Goal: Task Accomplishment & Management: Use online tool/utility

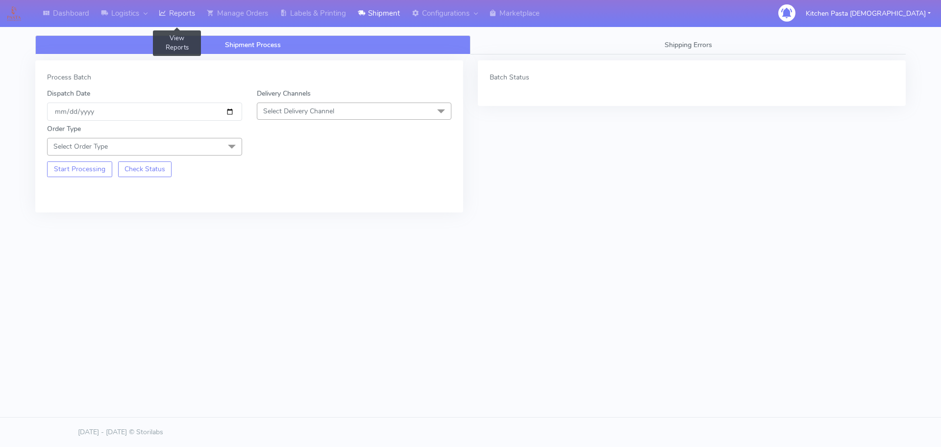
drag, startPoint x: 182, startPoint y: 11, endPoint x: 191, endPoint y: 0, distance: 14.3
click at [182, 11] on link "Reports" at bounding box center [177, 13] width 48 height 27
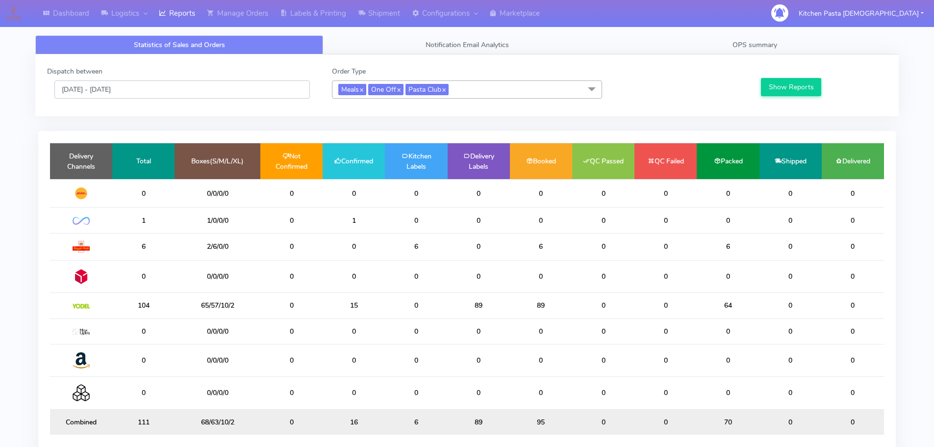
click at [233, 90] on input "[DATE] - [DATE]" at bounding box center [181, 89] width 255 height 18
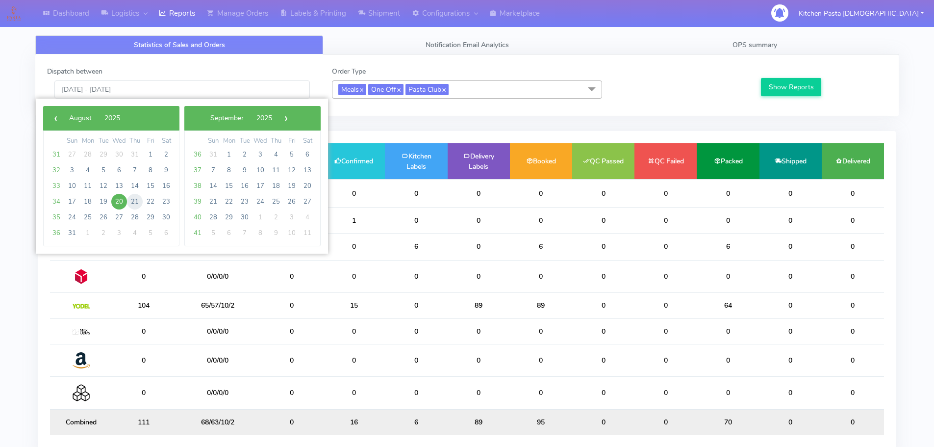
click at [130, 201] on span "21" at bounding box center [135, 202] width 16 height 16
type input "[DATE] - [DATE]"
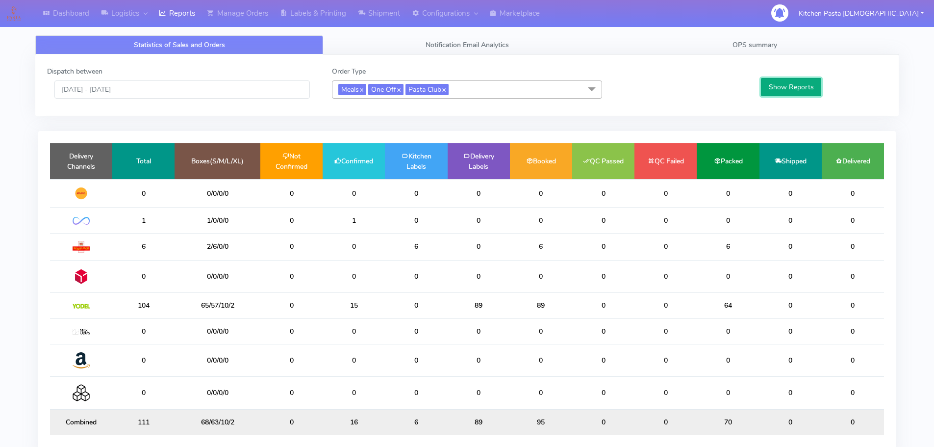
click at [772, 87] on button "Show Reports" at bounding box center [791, 87] width 60 height 18
click at [403, 16] on link "Shipment" at bounding box center [379, 13] width 54 height 27
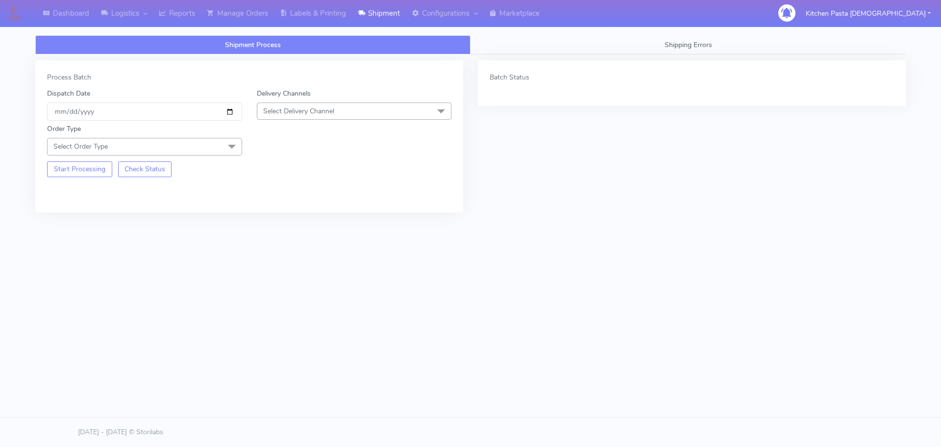
drag, startPoint x: 377, startPoint y: 106, endPoint x: 359, endPoint y: 125, distance: 25.0
click at [377, 106] on span "Select Delivery Channel" at bounding box center [354, 110] width 195 height 17
click at [303, 221] on div "Yodel" at bounding box center [354, 221] width 184 height 10
click at [231, 144] on span at bounding box center [232, 147] width 20 height 19
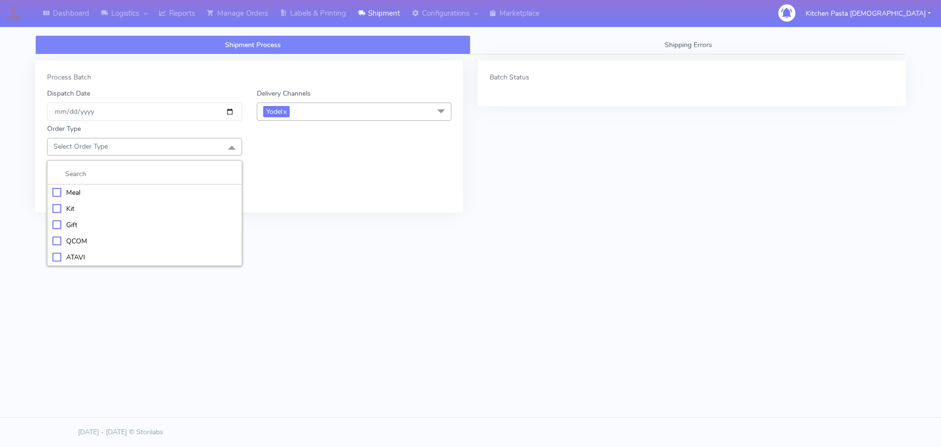
drag, startPoint x: 169, startPoint y: 196, endPoint x: 174, endPoint y: 191, distance: 6.6
click at [172, 193] on div "Meal" at bounding box center [144, 192] width 184 height 10
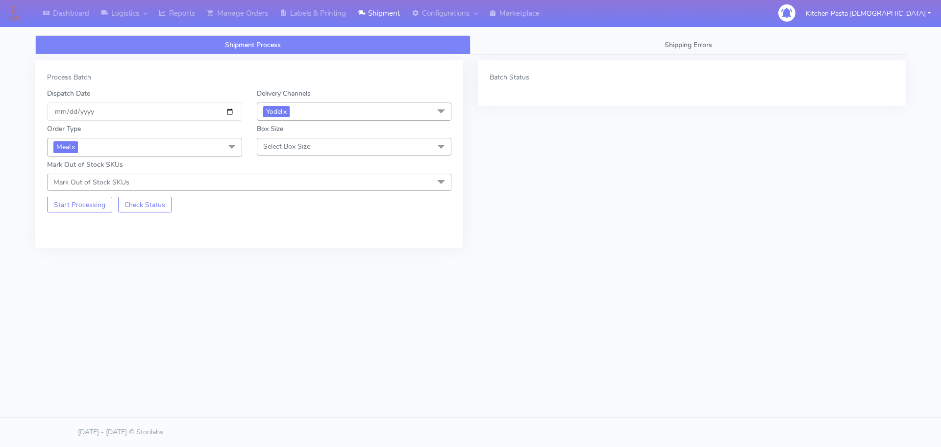
click at [301, 144] on span "Select Box Size" at bounding box center [286, 146] width 47 height 9
drag, startPoint x: 289, startPoint y: 255, endPoint x: 271, endPoint y: 248, distance: 19.8
click at [288, 256] on div "Mega" at bounding box center [354, 257] width 184 height 10
click at [77, 202] on button "Start Processing" at bounding box center [79, 205] width 65 height 16
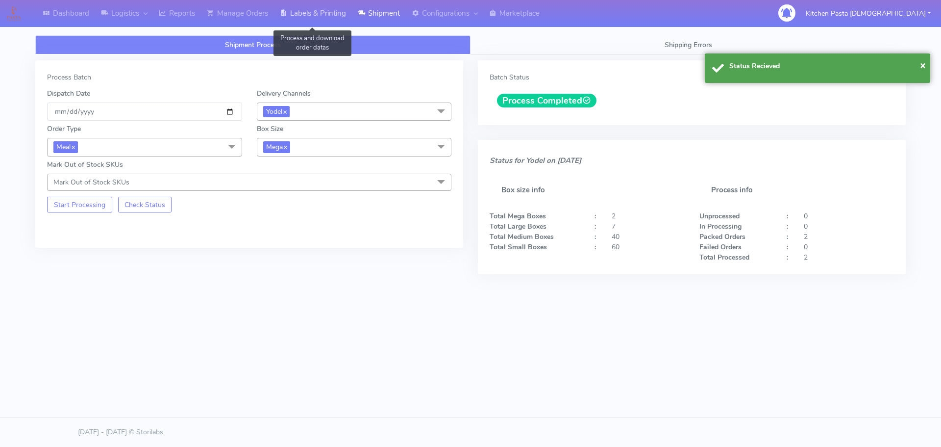
click at [336, 9] on link "Labels & Printing" at bounding box center [313, 13] width 78 height 27
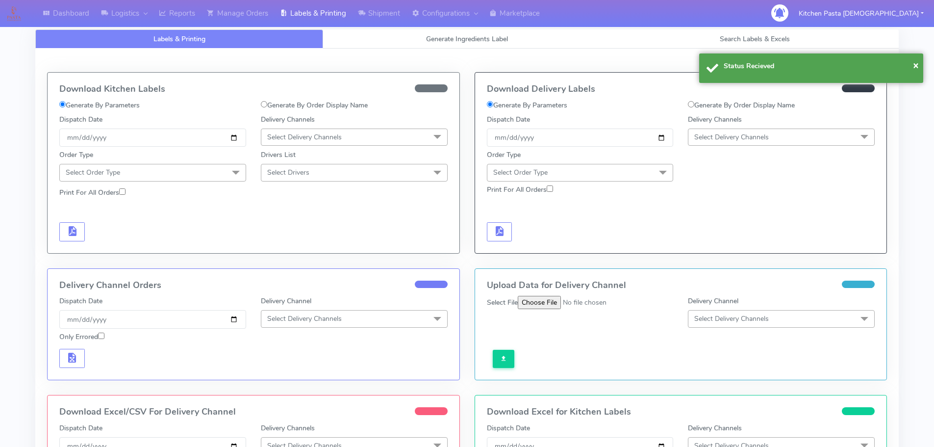
click at [741, 133] on span "Select Delivery Channels" at bounding box center [731, 136] width 75 height 9
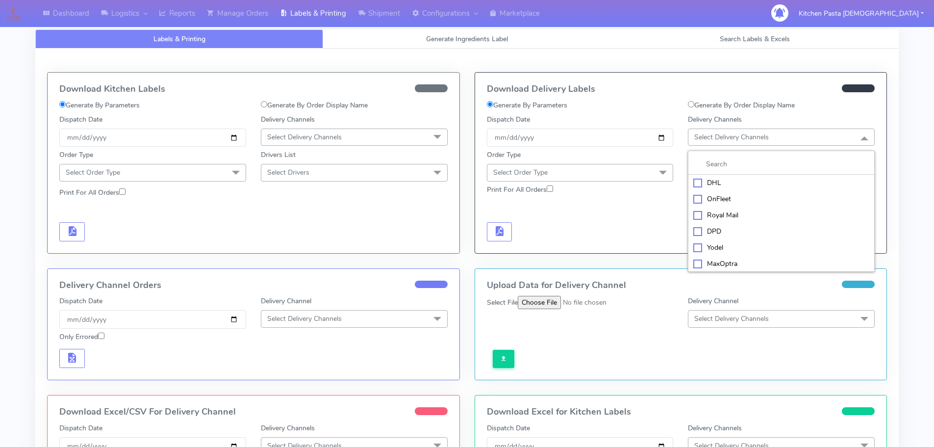
click at [711, 243] on div "Yodel" at bounding box center [781, 247] width 176 height 10
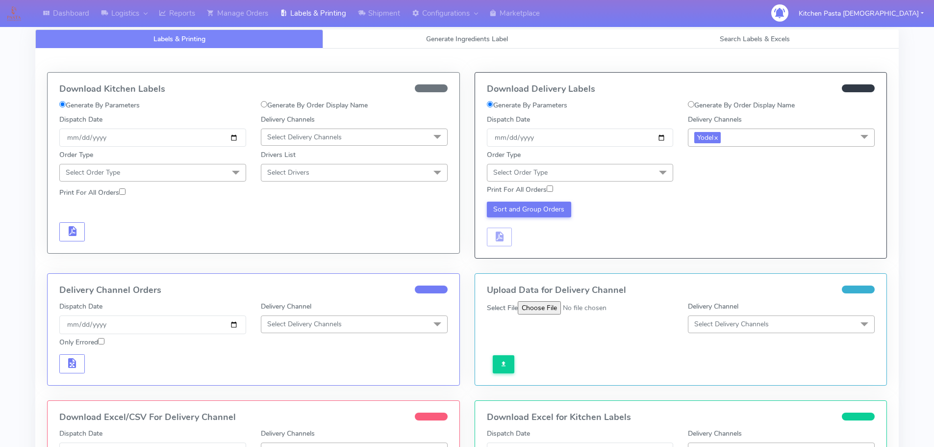
click at [642, 173] on span "Select Order Type" at bounding box center [580, 172] width 187 height 17
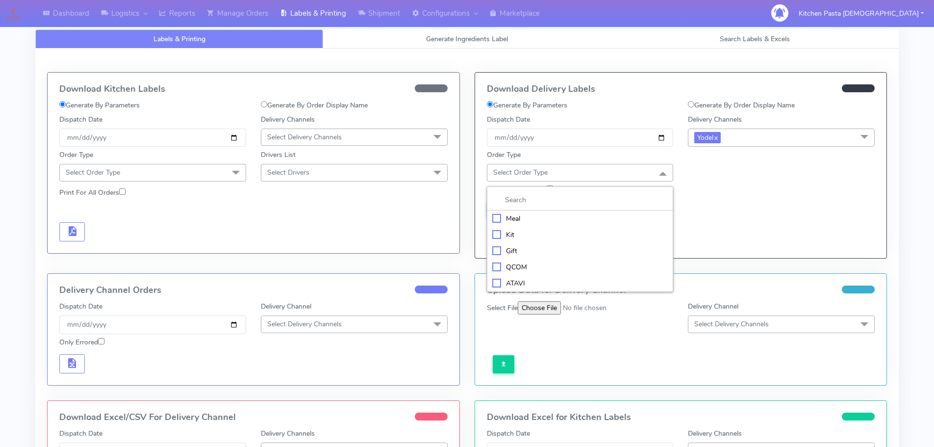
click at [593, 213] on div "Meal" at bounding box center [580, 218] width 176 height 10
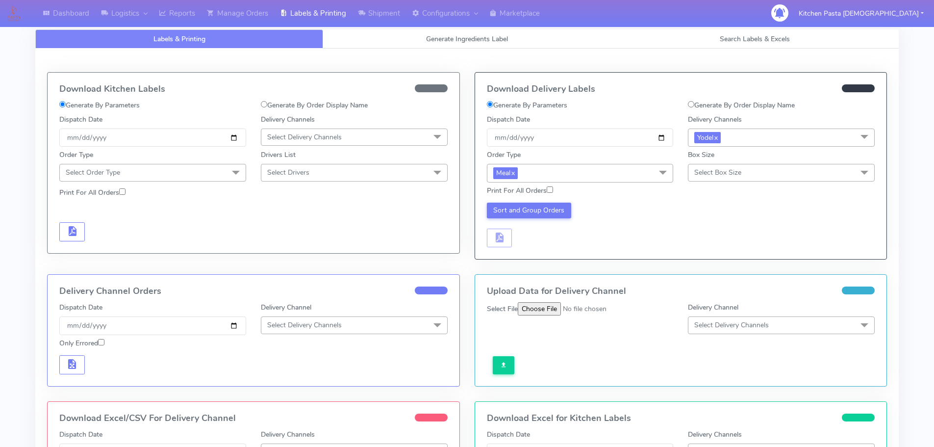
click at [718, 165] on span "Select Box Size" at bounding box center [781, 172] width 187 height 17
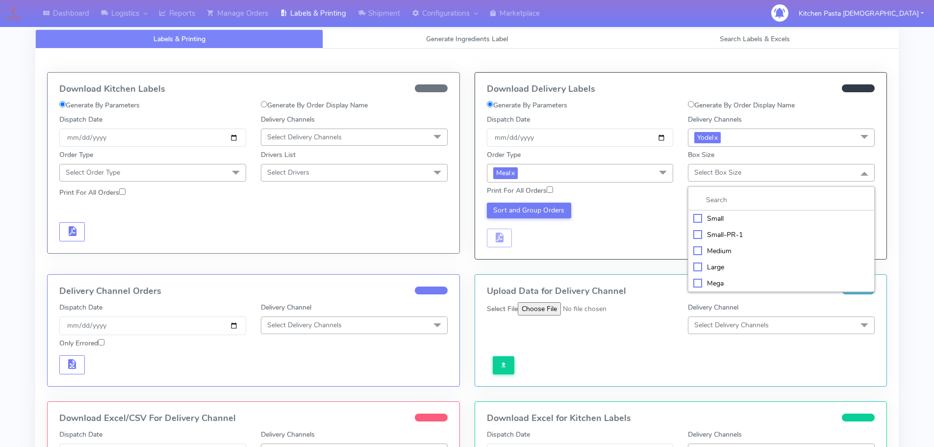
drag, startPoint x: 736, startPoint y: 275, endPoint x: 680, endPoint y: 269, distance: 56.3
click at [736, 275] on li "Mega" at bounding box center [781, 283] width 186 height 16
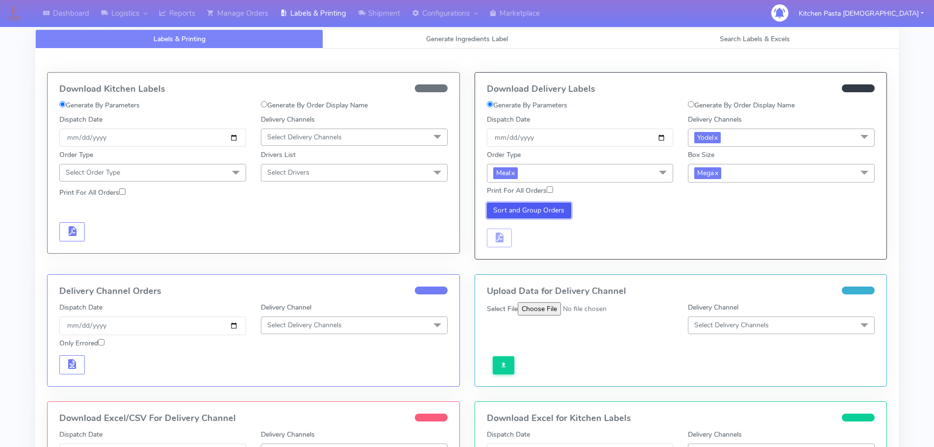
click at [533, 215] on button "Sort and Group Orders" at bounding box center [529, 211] width 85 height 16
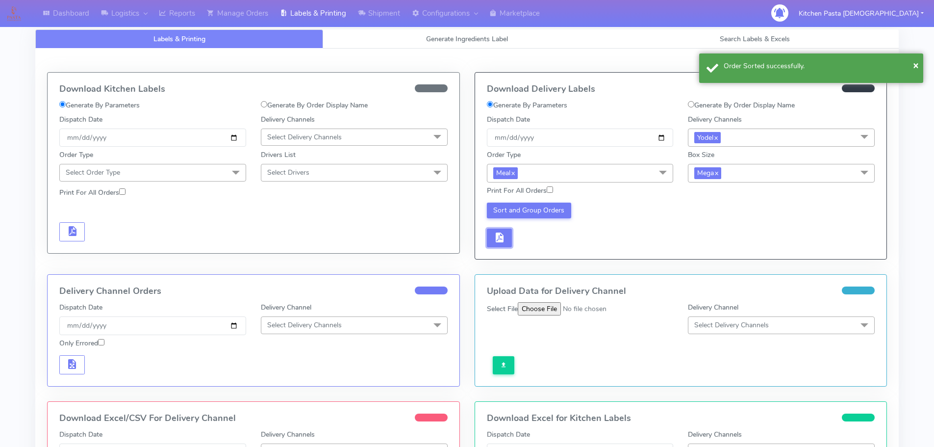
click at [503, 240] on span "button" at bounding box center [499, 239] width 12 height 9
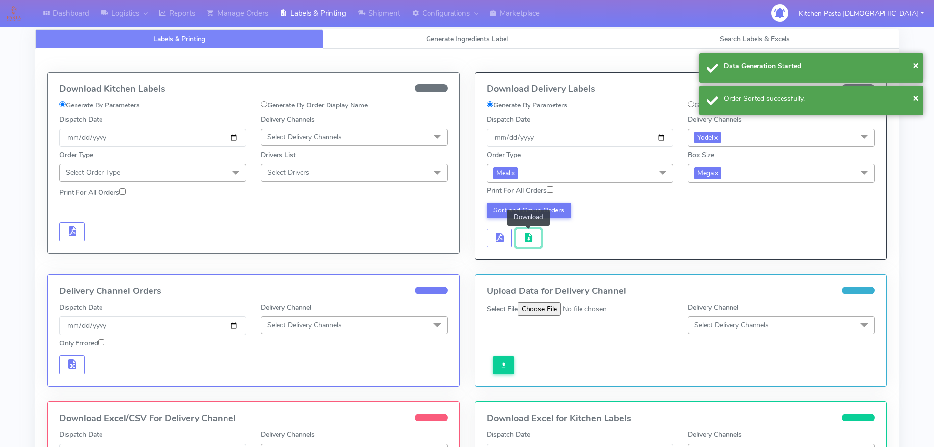
click at [529, 237] on span "button" at bounding box center [529, 239] width 12 height 9
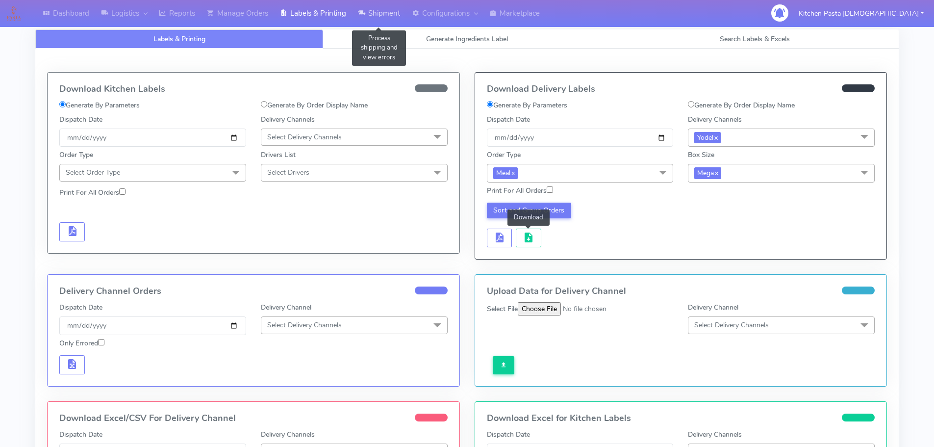
drag, startPoint x: 391, startPoint y: 18, endPoint x: 387, endPoint y: 28, distance: 10.8
click at [391, 18] on link "Shipment" at bounding box center [379, 13] width 54 height 27
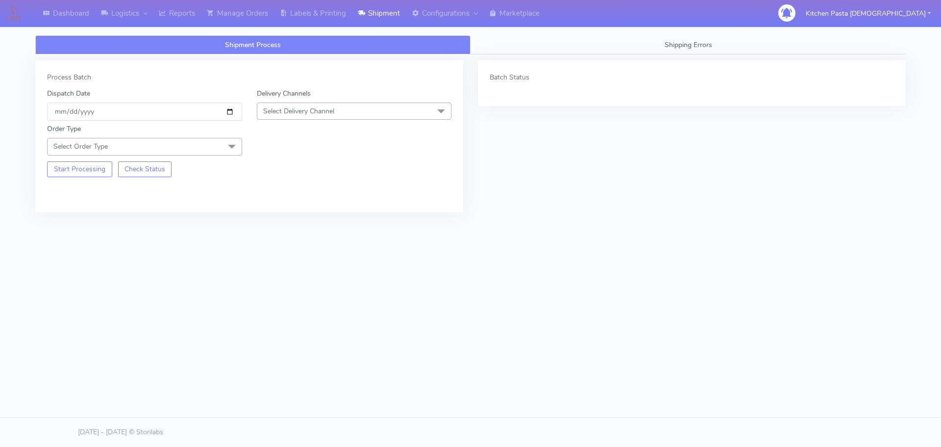
click at [363, 112] on span "Select Delivery Channel" at bounding box center [354, 110] width 195 height 17
click at [291, 217] on div "Yodel" at bounding box center [354, 221] width 184 height 10
click at [230, 149] on span at bounding box center [232, 147] width 20 height 19
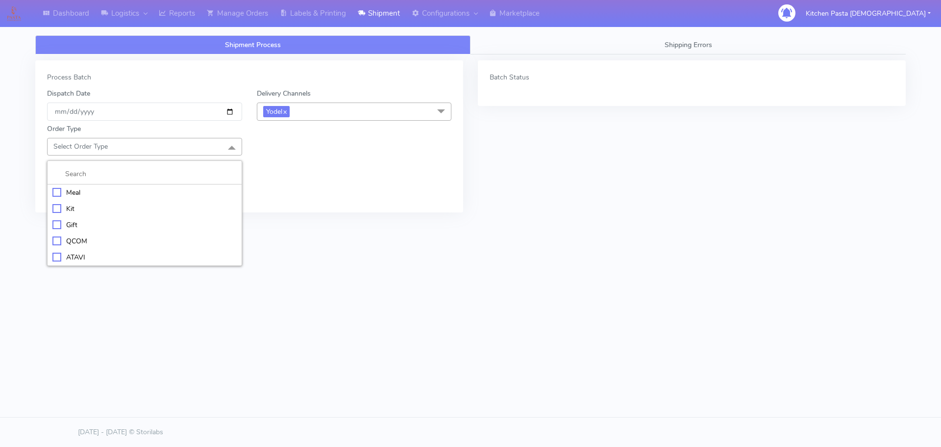
click at [155, 189] on div "Meal" at bounding box center [144, 192] width 184 height 10
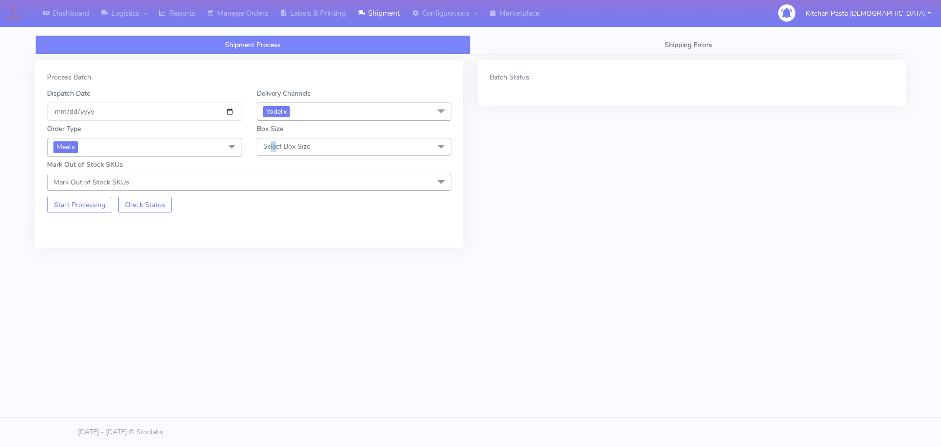
drag, startPoint x: 271, startPoint y: 144, endPoint x: 284, endPoint y: 187, distance: 45.5
click at [275, 144] on span "Select Box Size" at bounding box center [286, 146] width 47 height 9
click at [282, 221] on div "Medium" at bounding box center [354, 225] width 184 height 10
click at [93, 209] on button "Start Processing" at bounding box center [79, 205] width 65 height 16
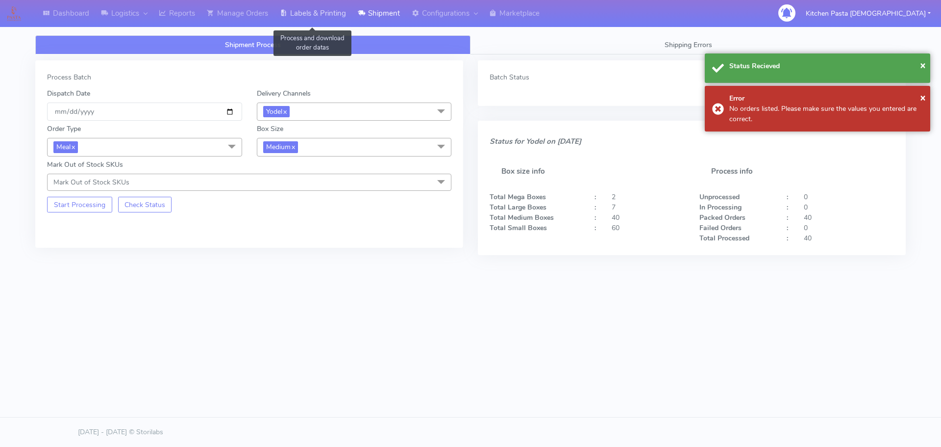
click at [319, 20] on link "Labels & Printing" at bounding box center [313, 13] width 78 height 27
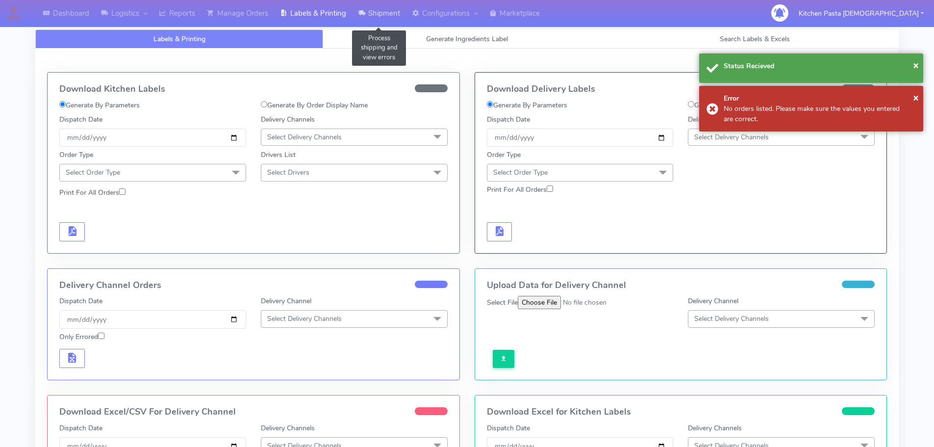
click at [388, 20] on link "Shipment" at bounding box center [379, 13] width 54 height 27
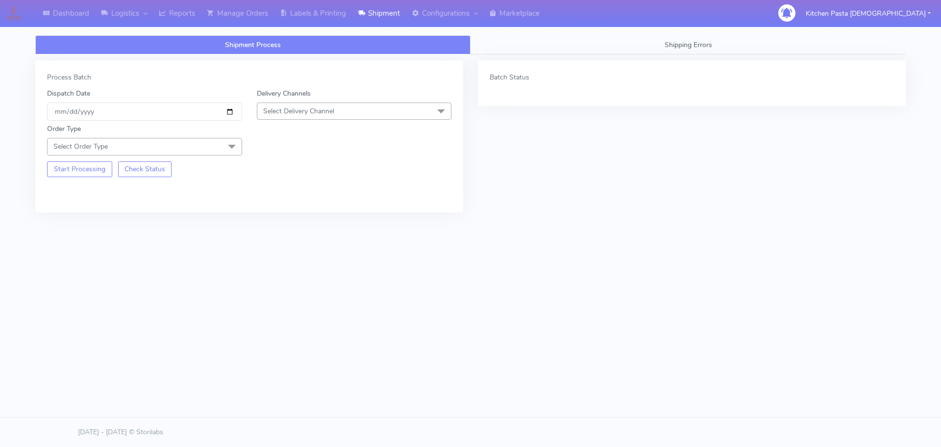
click at [350, 117] on span "Select Delivery Channel" at bounding box center [354, 110] width 195 height 17
click at [287, 222] on div "Yodel" at bounding box center [354, 221] width 184 height 10
click at [134, 144] on span "Select Order Type" at bounding box center [144, 146] width 195 height 17
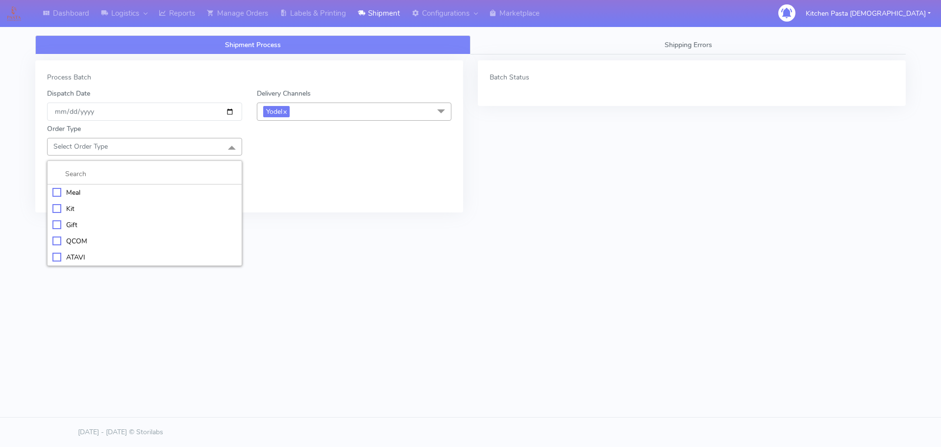
click at [103, 191] on div "Meal" at bounding box center [144, 192] width 184 height 10
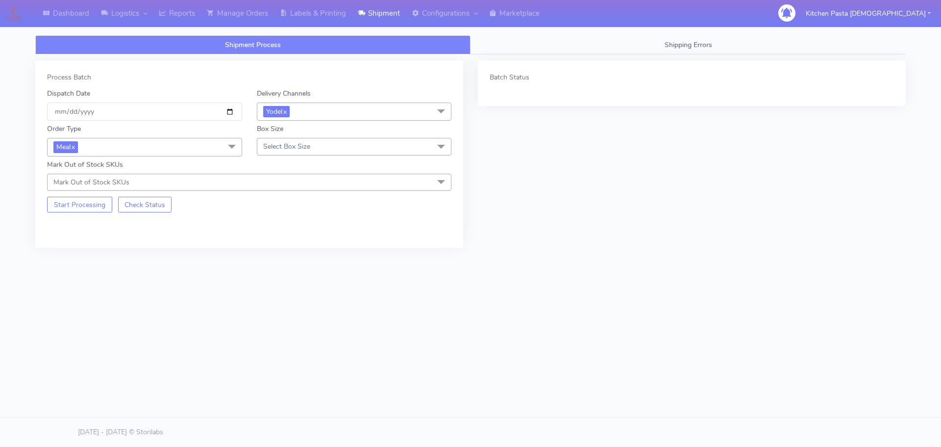
click at [280, 148] on span "Select Box Size" at bounding box center [286, 146] width 47 height 9
click at [274, 189] on div "Small" at bounding box center [354, 192] width 184 height 10
click at [76, 209] on button "Start Processing" at bounding box center [79, 205] width 65 height 16
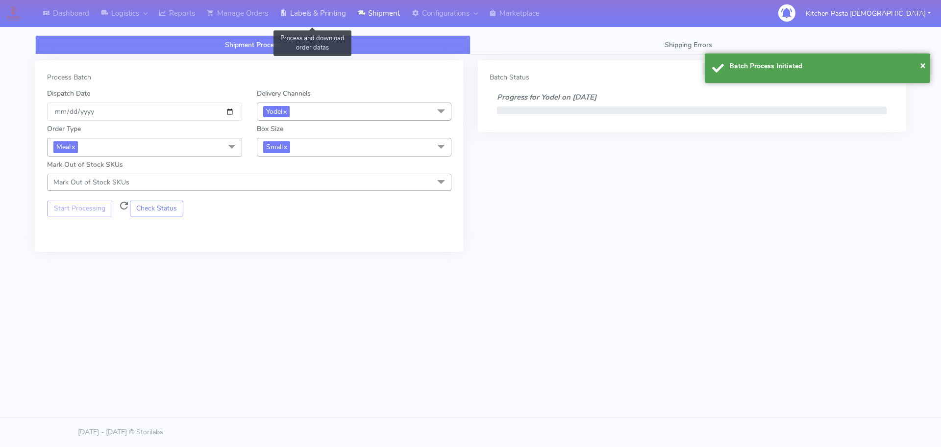
click at [309, 14] on link "Labels & Printing" at bounding box center [313, 13] width 78 height 27
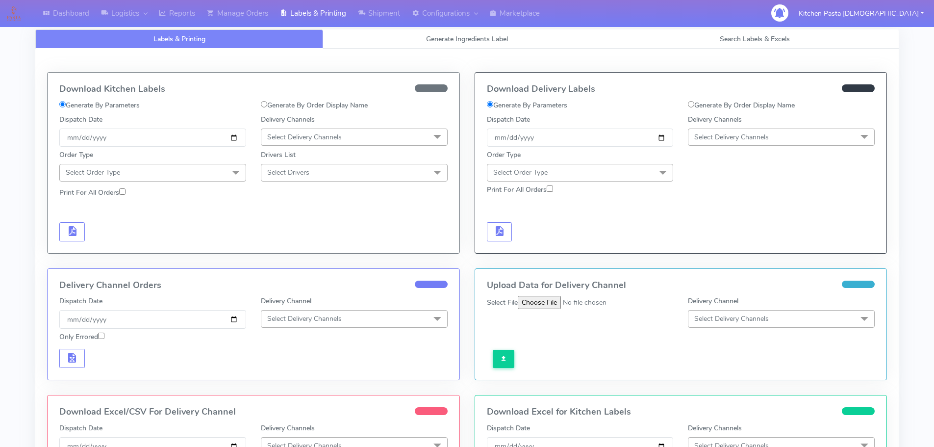
click at [733, 144] on span "Select Delivery Channels" at bounding box center [781, 136] width 187 height 17
click at [715, 243] on div "Yodel" at bounding box center [781, 247] width 176 height 10
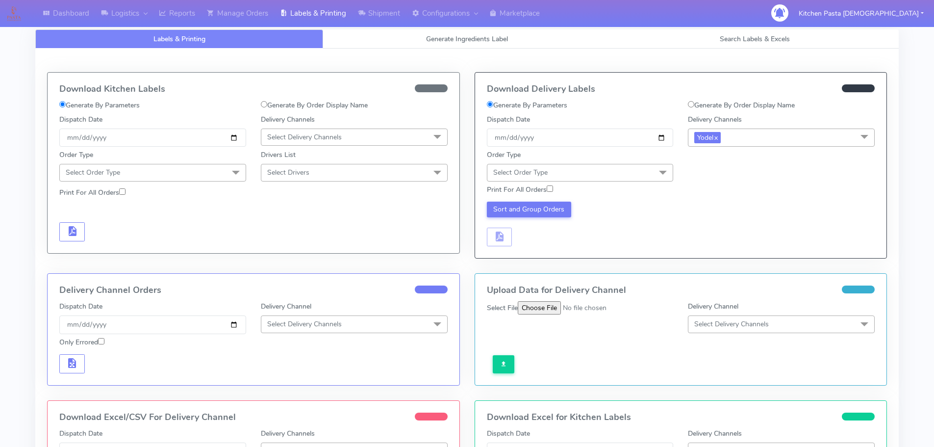
click at [624, 174] on span "Select Order Type" at bounding box center [580, 172] width 187 height 17
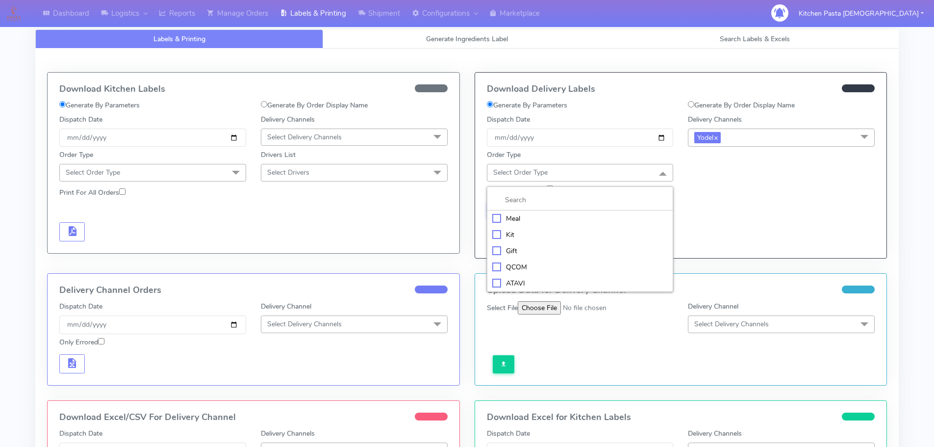
click at [551, 217] on div "Meal" at bounding box center [580, 218] width 176 height 10
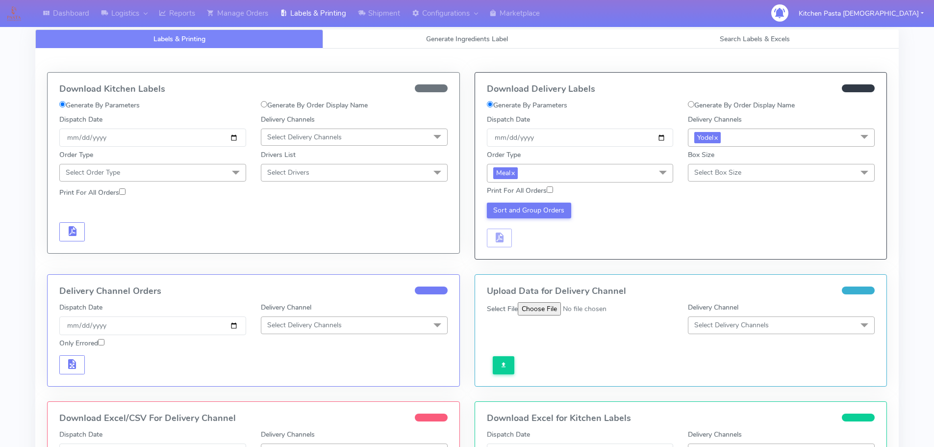
click at [725, 168] on span "Select Box Size" at bounding box center [717, 172] width 47 height 9
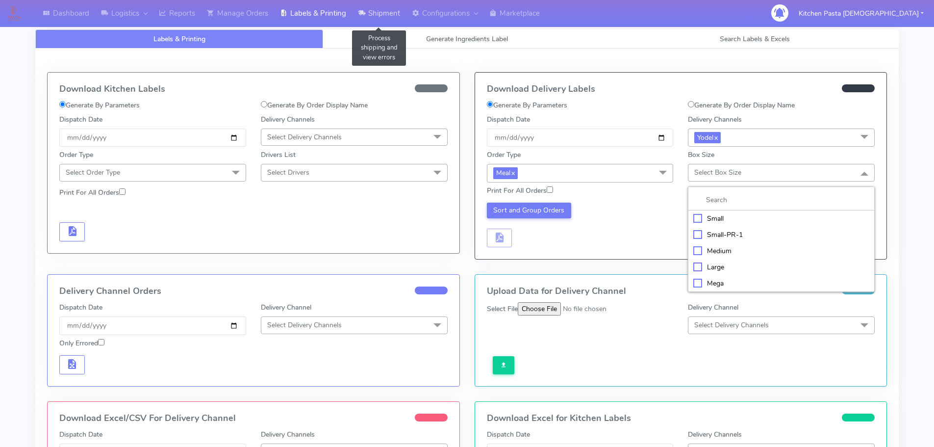
click at [384, 20] on link "Shipment" at bounding box center [379, 13] width 54 height 27
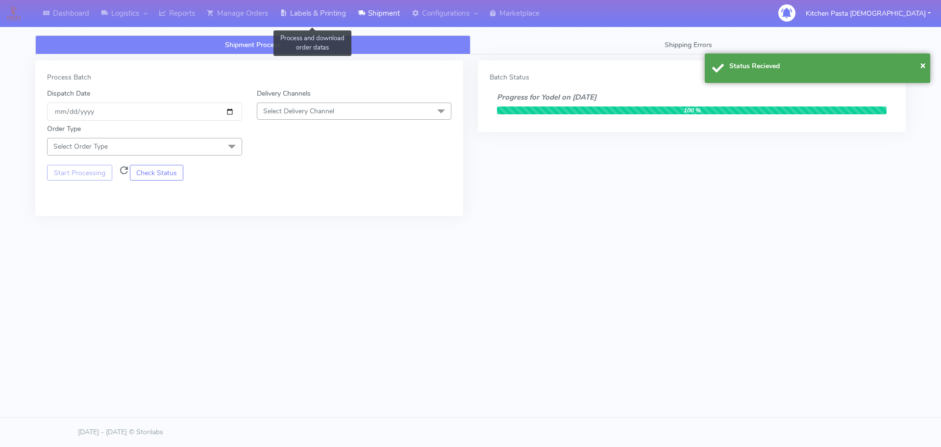
click at [304, 10] on link "Labels & Printing" at bounding box center [313, 13] width 78 height 27
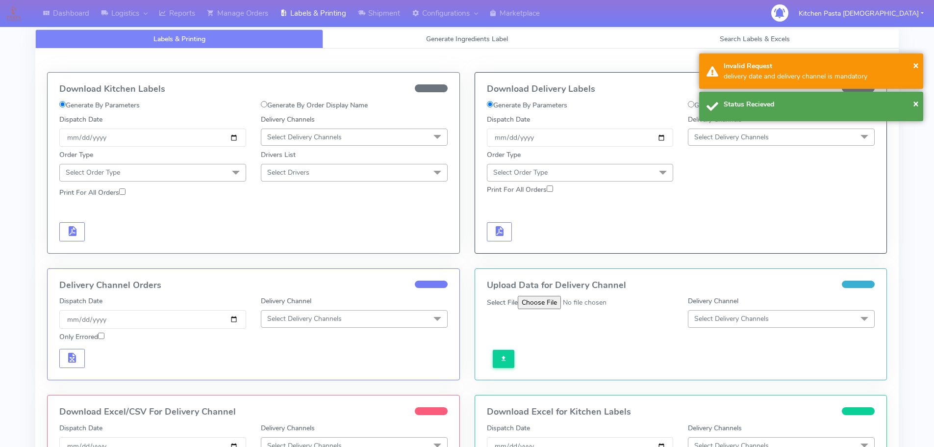
click at [790, 139] on span "Select Delivery Channels" at bounding box center [781, 136] width 187 height 17
click at [750, 250] on div "Yodel" at bounding box center [781, 247] width 176 height 10
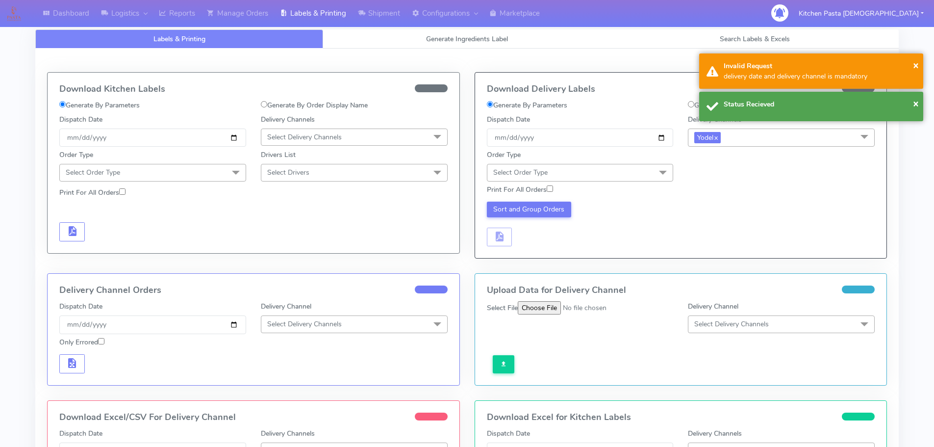
click at [654, 174] on span at bounding box center [663, 173] width 20 height 19
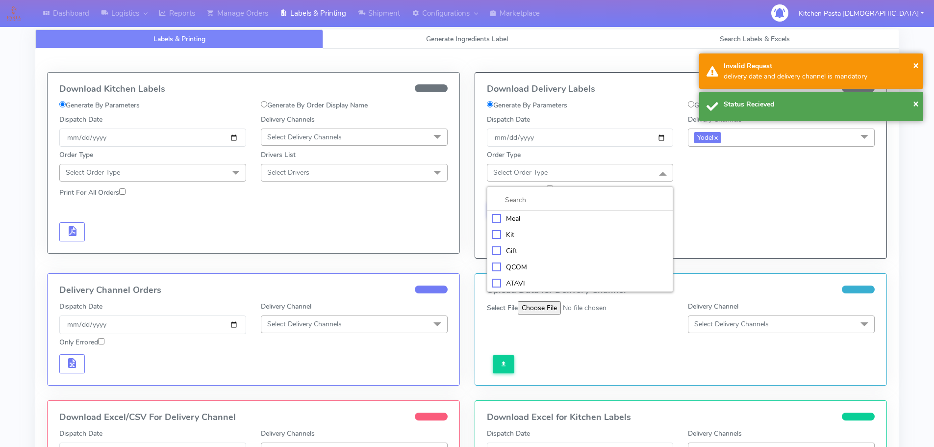
click at [585, 213] on div "Meal" at bounding box center [580, 218] width 176 height 10
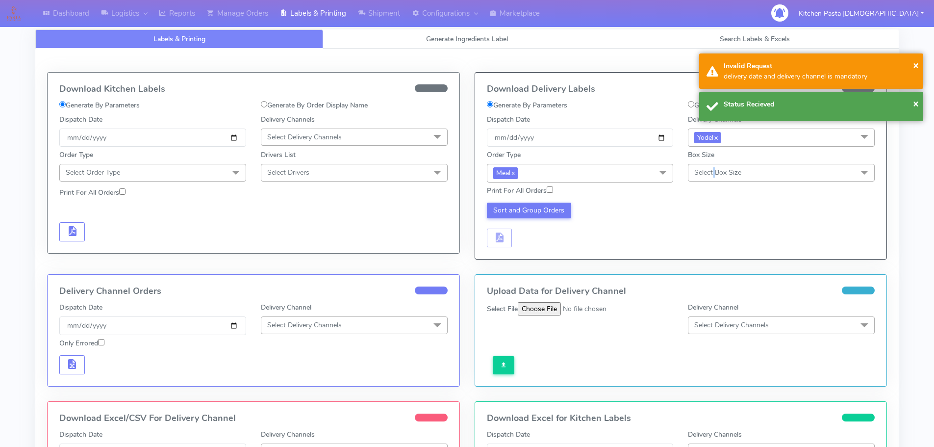
click at [715, 172] on span "Select Box Size" at bounding box center [717, 172] width 47 height 9
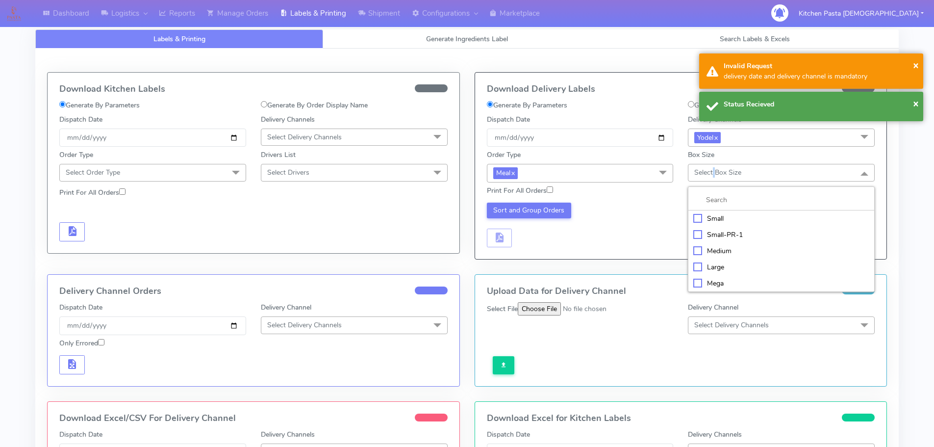
click at [714, 213] on div "Small" at bounding box center [781, 218] width 176 height 10
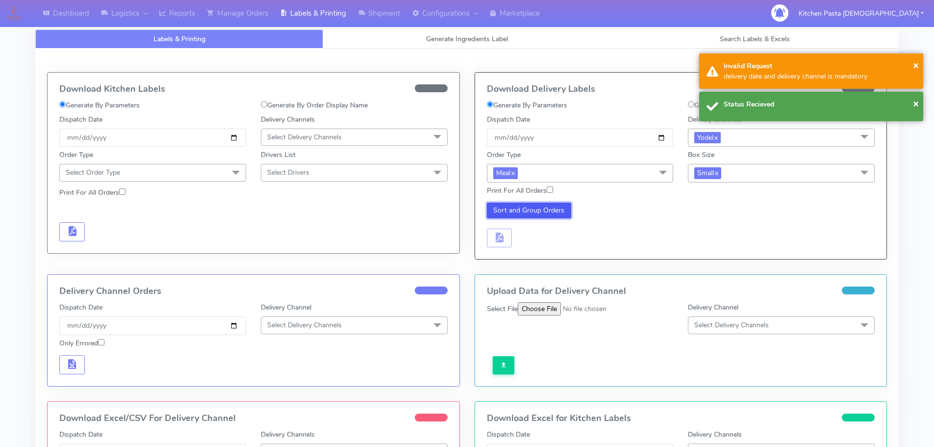
click at [543, 209] on button "Sort and Group Orders" at bounding box center [529, 211] width 85 height 16
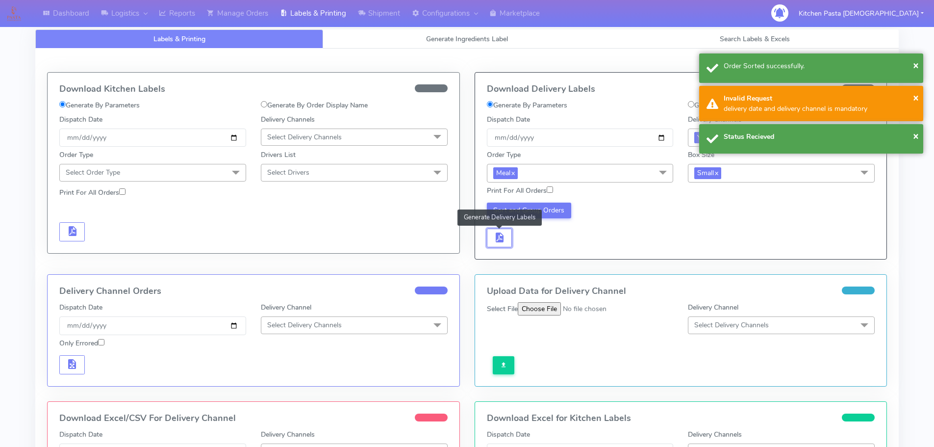
drag, startPoint x: 510, startPoint y: 230, endPoint x: 519, endPoint y: 232, distance: 8.6
click at [510, 231] on button "button" at bounding box center [499, 238] width 25 height 19
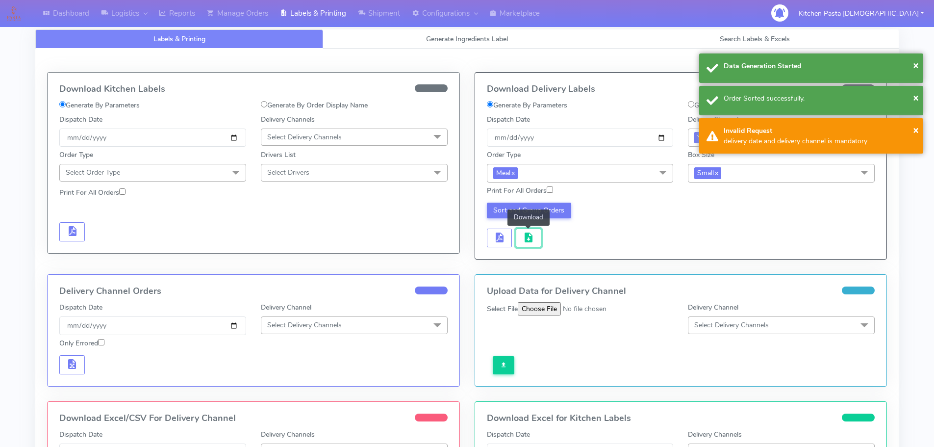
click at [534, 232] on button "button" at bounding box center [528, 238] width 25 height 19
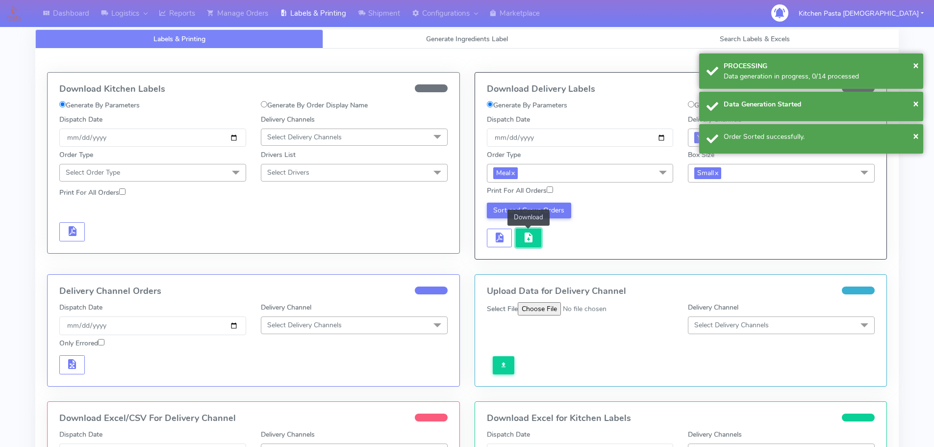
click at [530, 236] on span "button" at bounding box center [529, 239] width 12 height 9
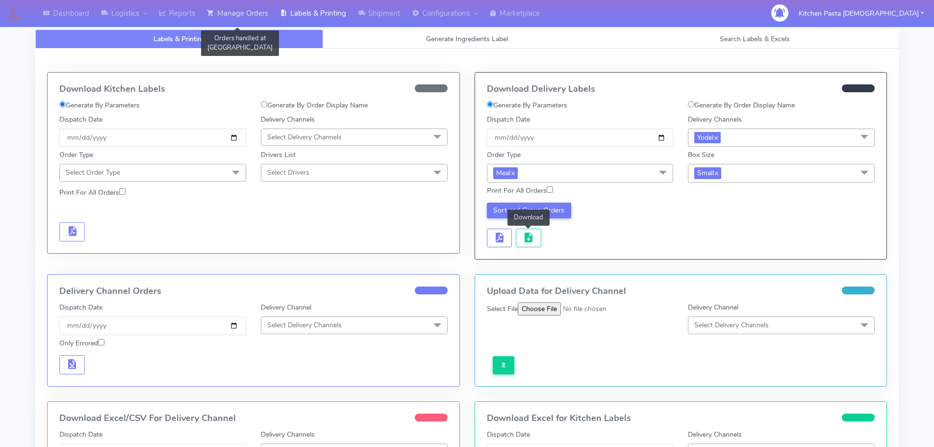
click at [260, 18] on link "Manage Orders" at bounding box center [237, 13] width 73 height 27
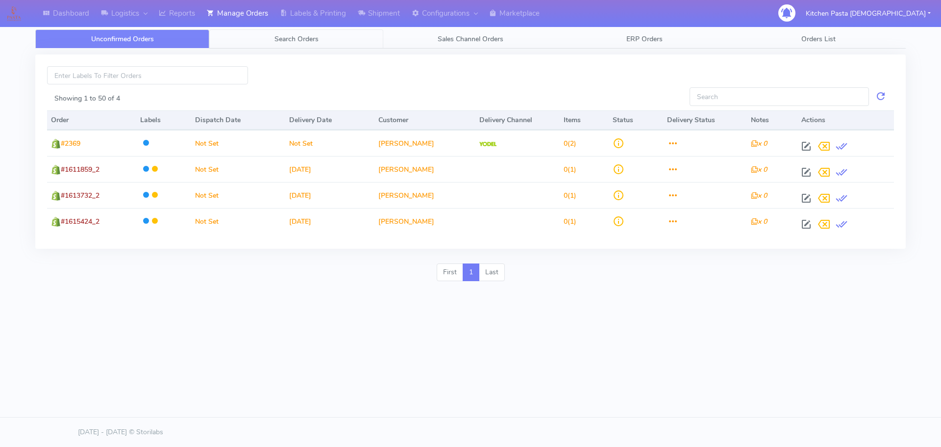
click at [276, 44] on link "Search Orders" at bounding box center [296, 38] width 174 height 19
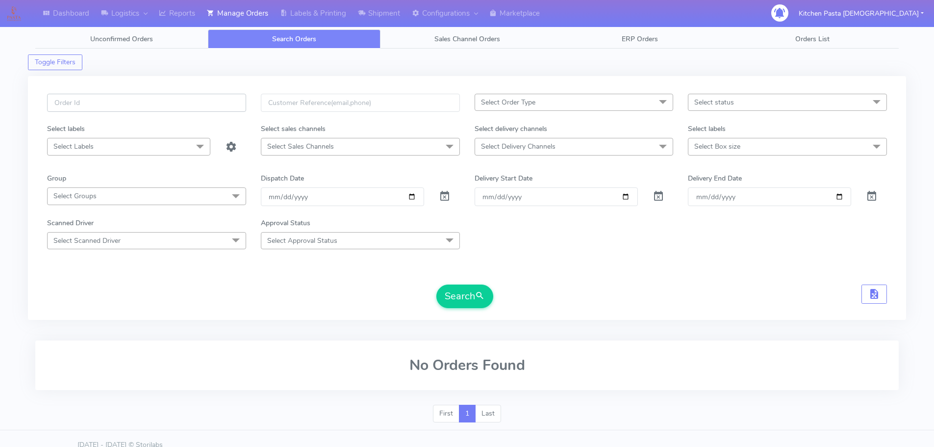
click at [219, 108] on input "text" at bounding box center [146, 103] width 199 height 18
type input "1616701"
click at [436, 284] on button "Search" at bounding box center [464, 296] width 57 height 24
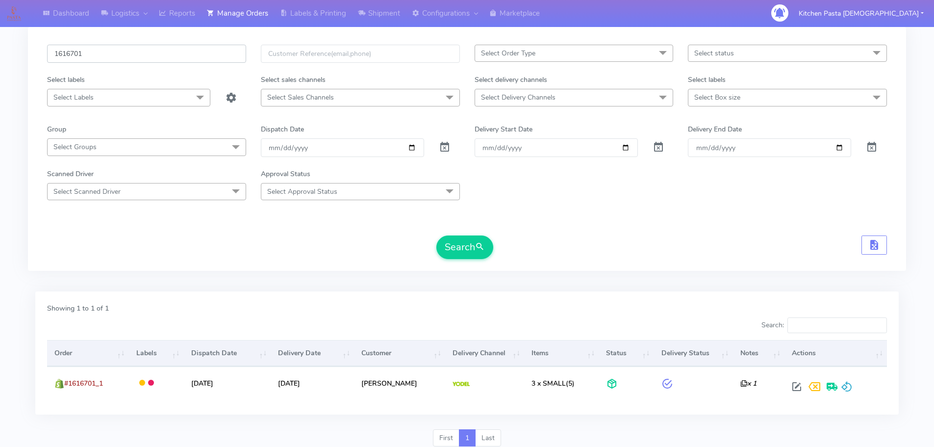
scroll to position [86, 0]
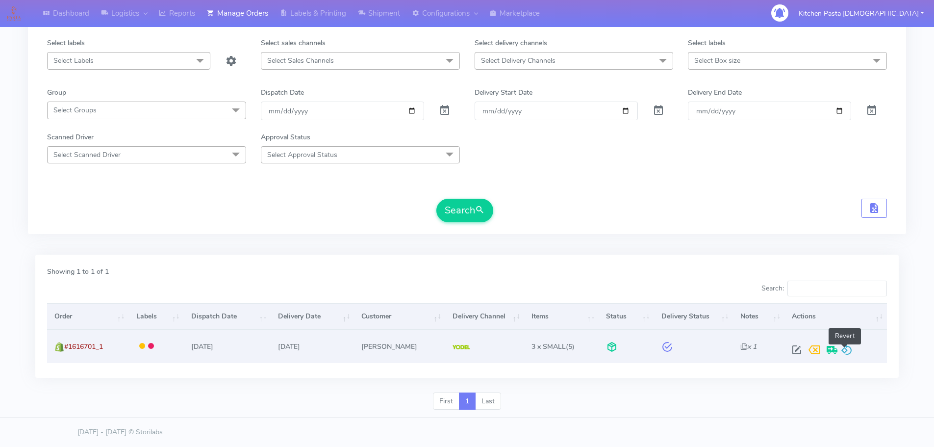
click at [845, 351] on span at bounding box center [847, 351] width 12 height 9
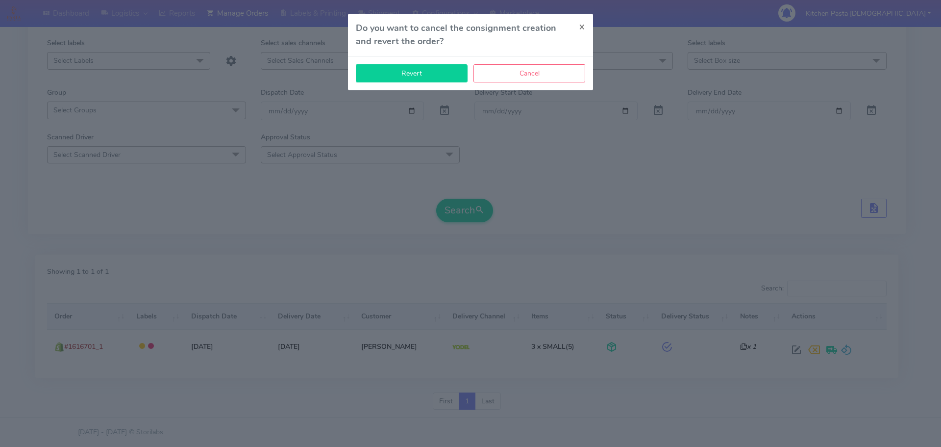
click at [446, 79] on button "Revert" at bounding box center [412, 73] width 112 height 18
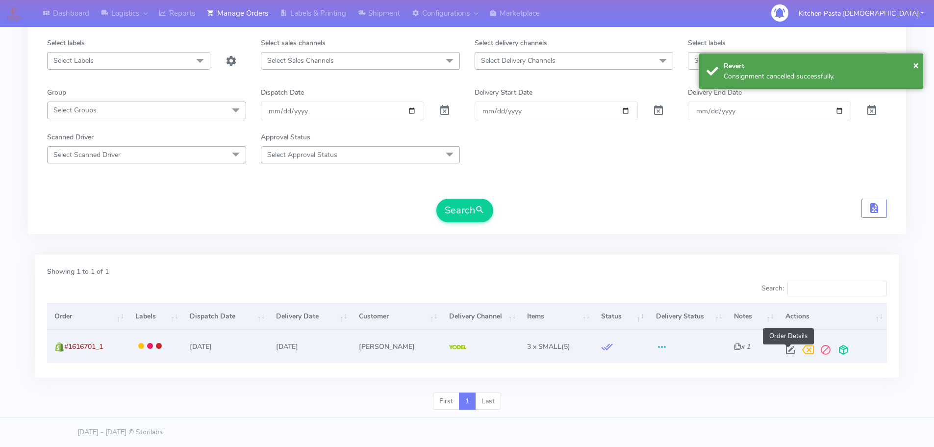
click at [788, 355] on span at bounding box center [791, 351] width 18 height 9
select select "5"
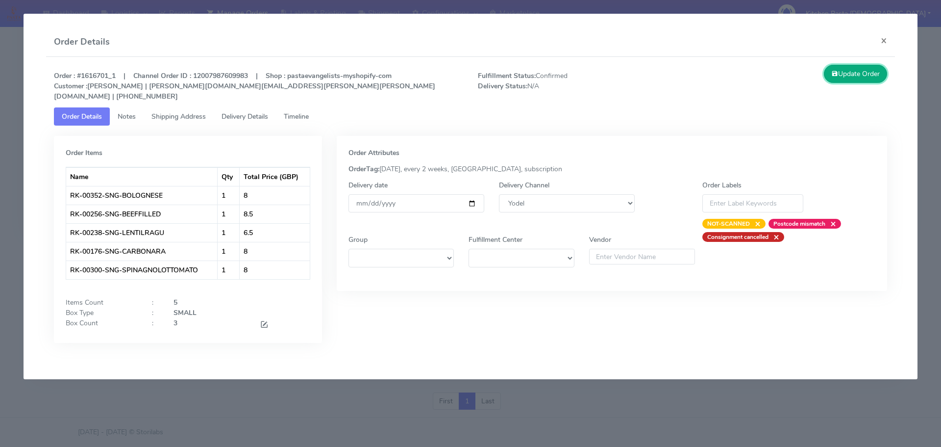
click at [854, 69] on button "Update Order" at bounding box center [856, 74] width 64 height 18
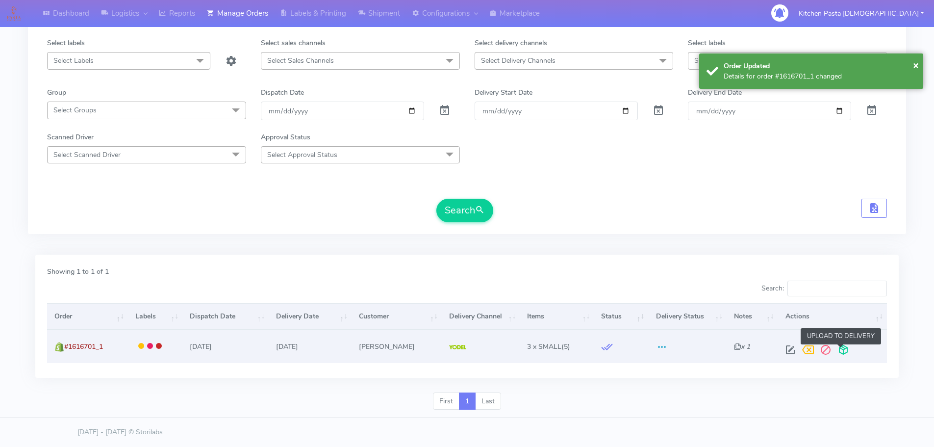
click at [835, 352] on span at bounding box center [844, 351] width 18 height 9
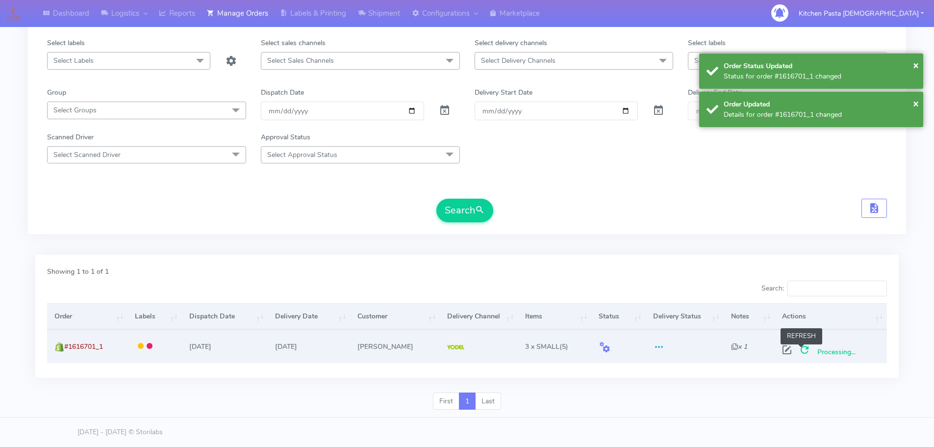
click at [804, 354] on span at bounding box center [805, 351] width 18 height 9
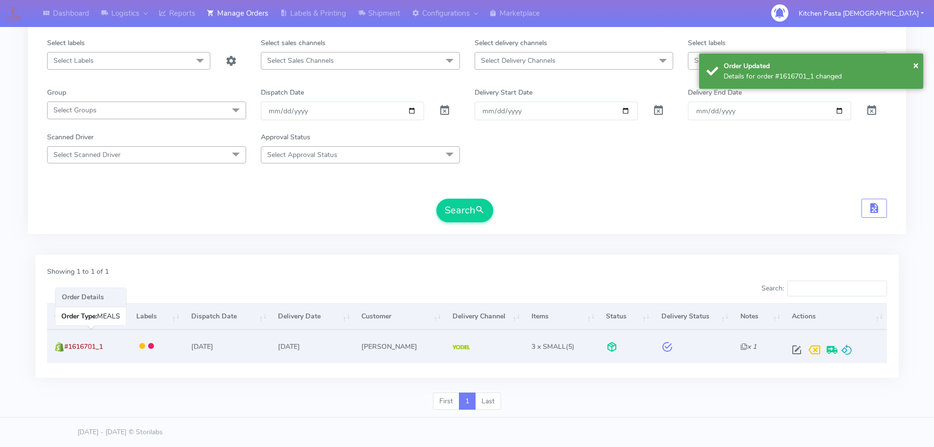
drag, startPoint x: 114, startPoint y: 350, endPoint x: 65, endPoint y: 350, distance: 49.5
click at [65, 350] on td "#1616701_1" at bounding box center [87, 346] width 81 height 33
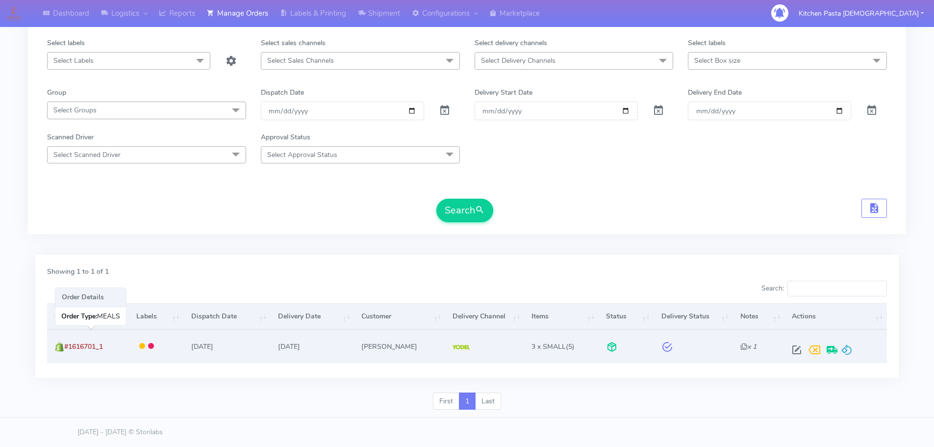
copy span "#1616701_1"
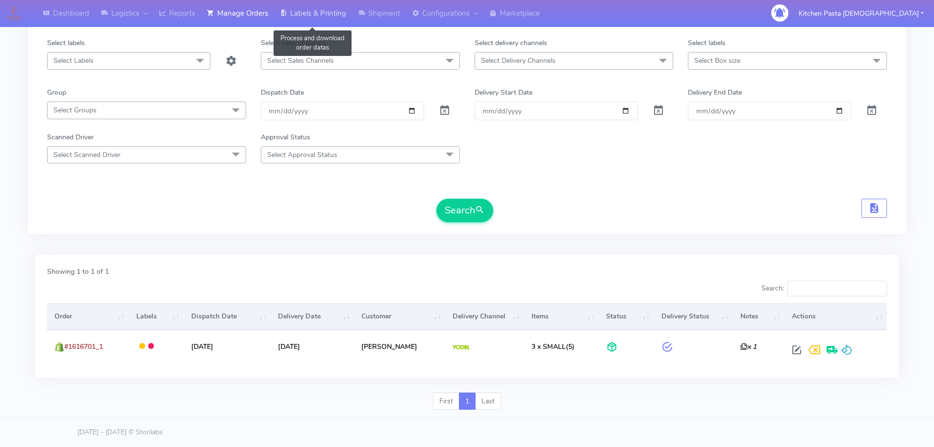
click at [303, 15] on link "Labels & Printing" at bounding box center [313, 13] width 78 height 27
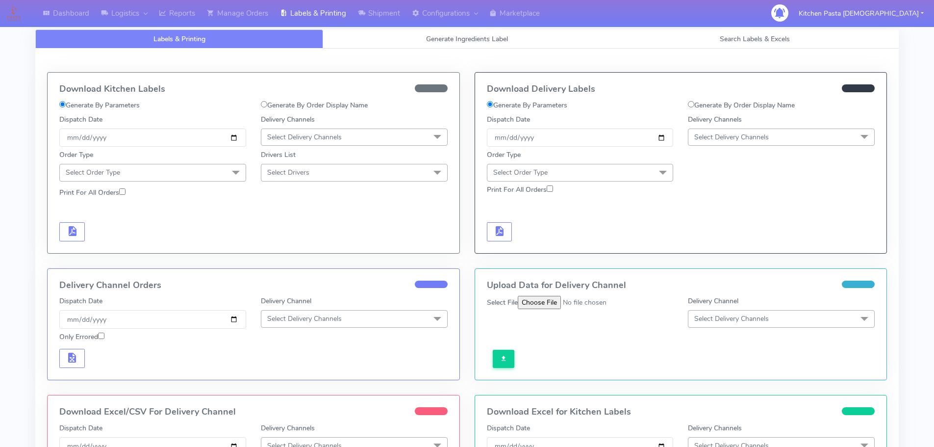
click at [708, 112] on div "Generate By Order Display Name" at bounding box center [782, 107] width 202 height 14
click at [697, 112] on div "Generate By Order Display Name" at bounding box center [782, 107] width 202 height 14
click at [696, 109] on label "Generate By Order Display Name" at bounding box center [741, 105] width 107 height 10
click at [694, 107] on input "Generate By Order Display Name" at bounding box center [691, 104] width 6 height 6
radio input "true"
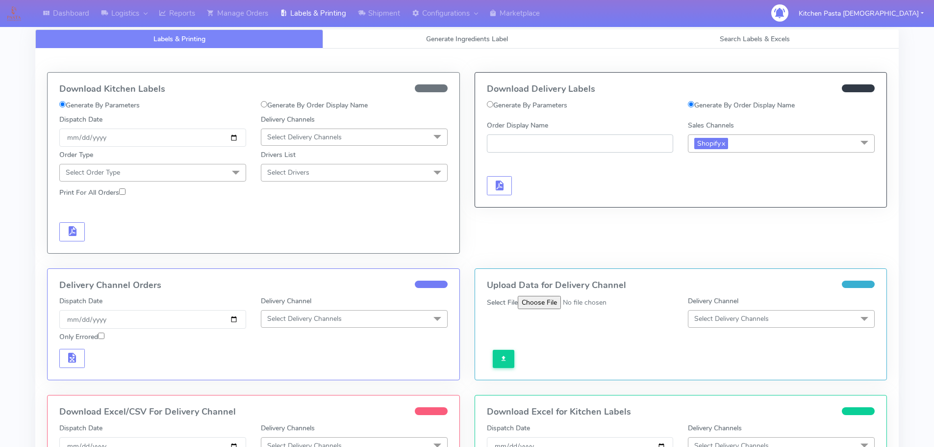
paste input "#1616701_1"
type input "#1616701_1"
click at [504, 183] on span "button" at bounding box center [499, 187] width 12 height 9
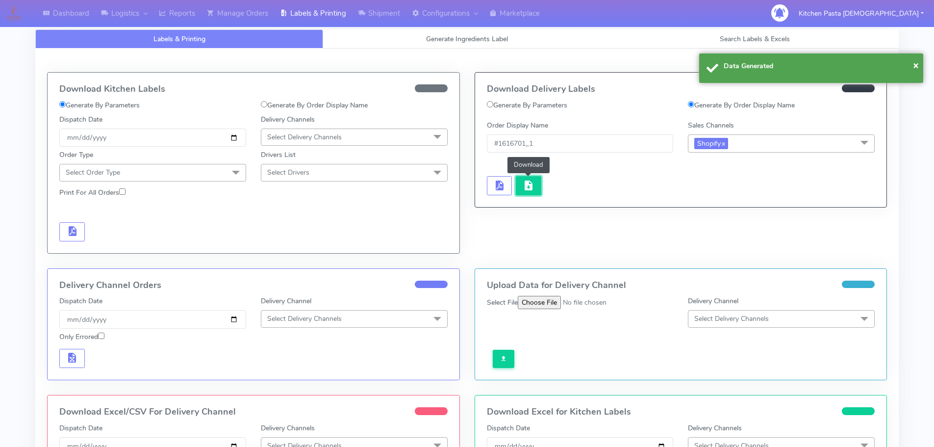
click at [530, 183] on span "button" at bounding box center [529, 187] width 12 height 9
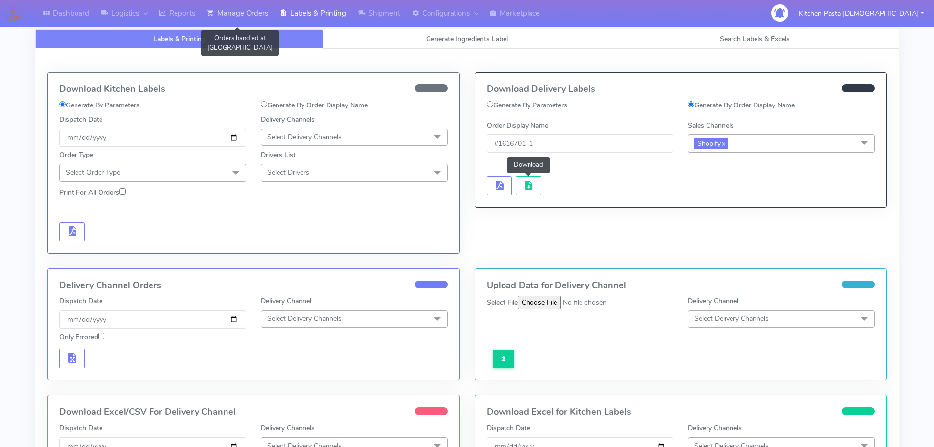
drag, startPoint x: 233, startPoint y: 8, endPoint x: 246, endPoint y: 8, distance: 12.8
click at [233, 8] on link "Manage Orders" at bounding box center [237, 13] width 73 height 27
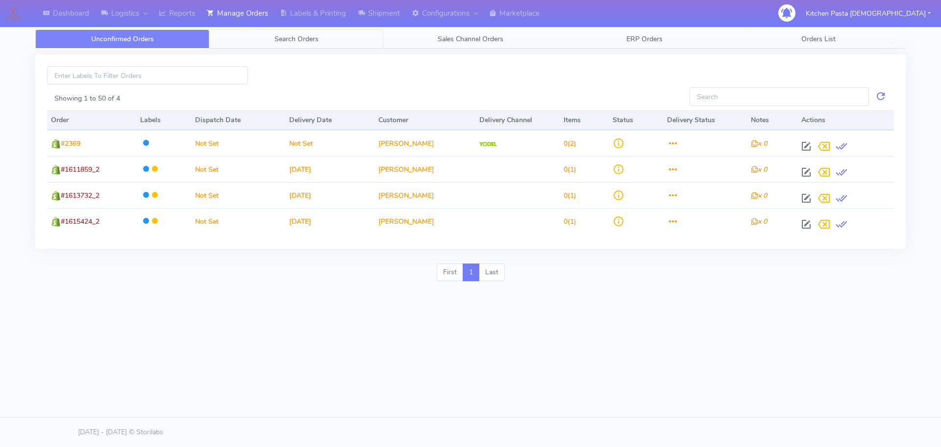
click at [317, 37] on span "Search Orders" at bounding box center [297, 38] width 44 height 9
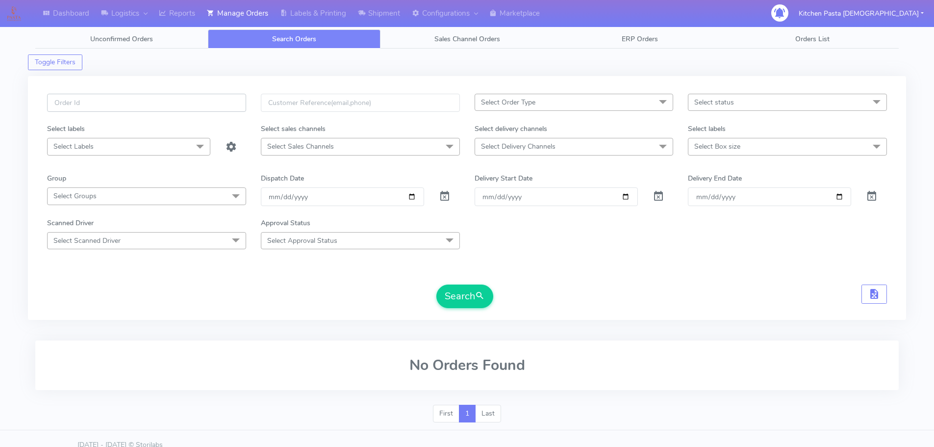
click at [201, 100] on input "text" at bounding box center [146, 103] width 199 height 18
type input "1616931"
click at [436, 284] on button "Search" at bounding box center [464, 296] width 57 height 24
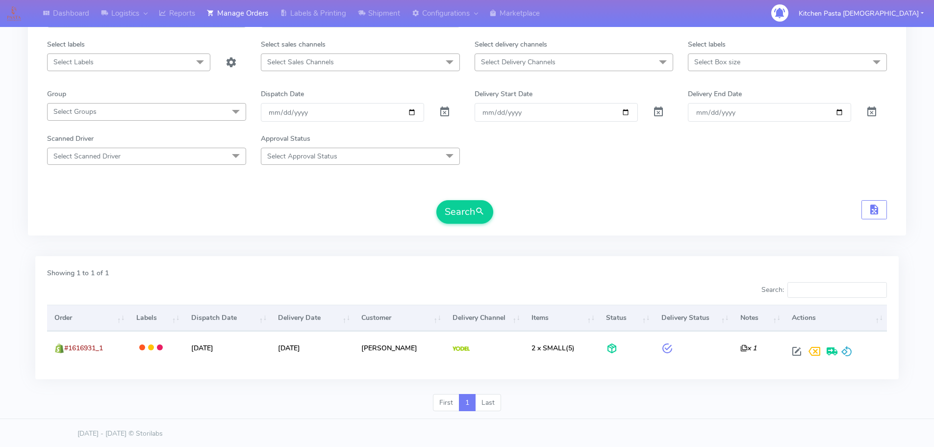
scroll to position [86, 0]
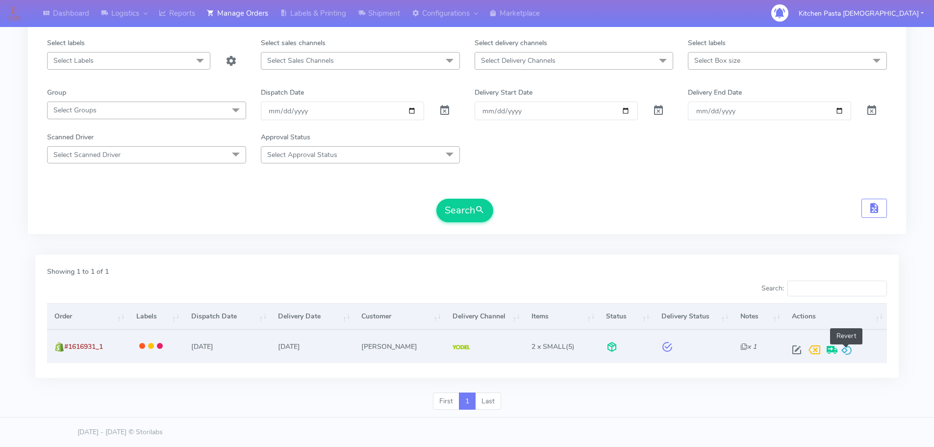
click at [847, 349] on span at bounding box center [847, 351] width 12 height 9
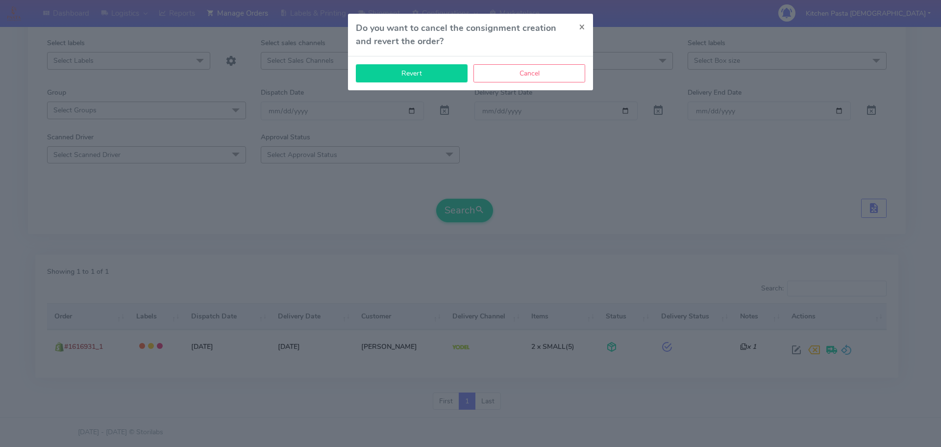
click at [401, 68] on button "Revert" at bounding box center [412, 73] width 112 height 18
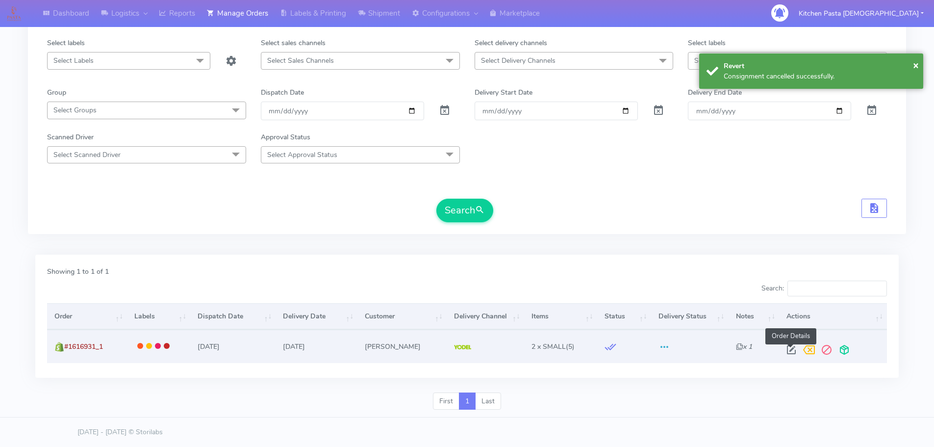
click at [788, 351] on span at bounding box center [792, 351] width 18 height 9
select select "5"
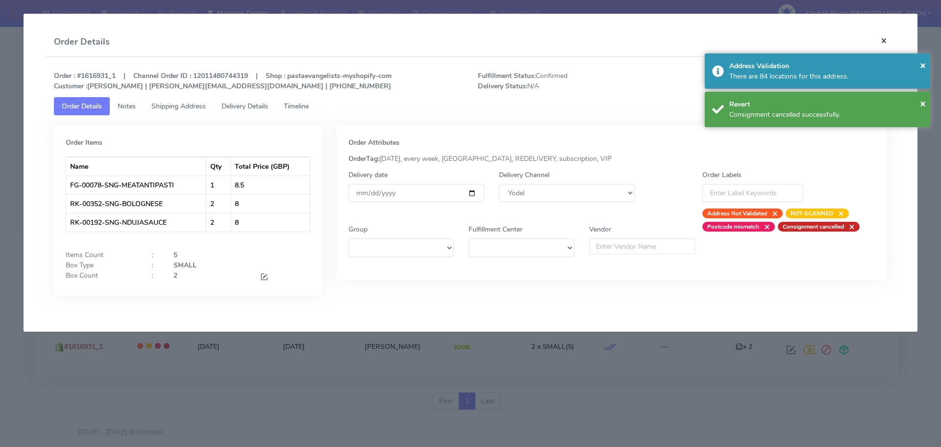
click at [883, 43] on button "×" at bounding box center [884, 40] width 22 height 26
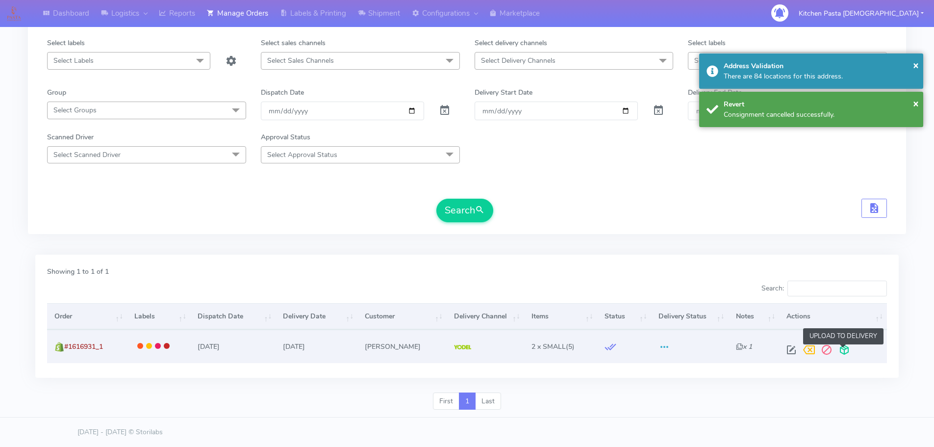
click at [844, 347] on span at bounding box center [845, 351] width 18 height 9
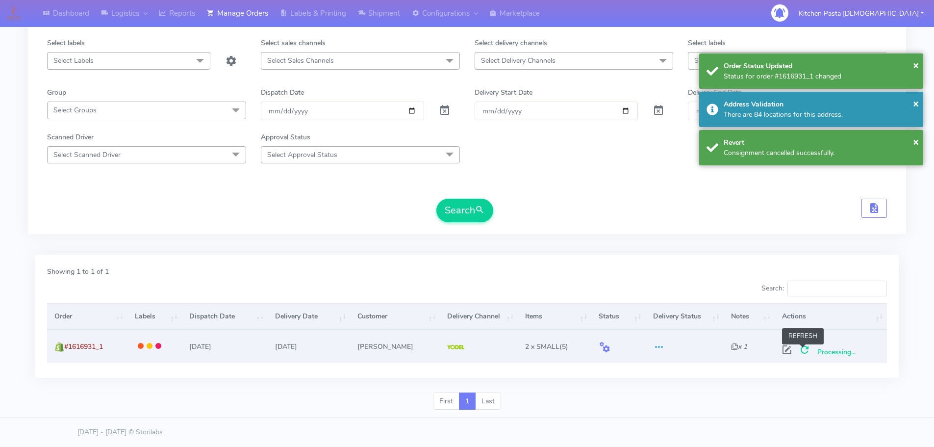
click at [799, 348] on span at bounding box center [805, 351] width 18 height 9
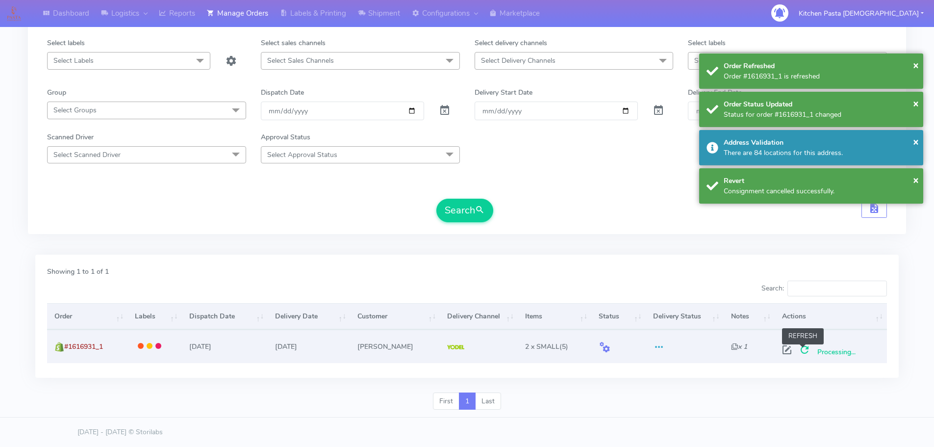
click at [805, 347] on span at bounding box center [805, 351] width 18 height 9
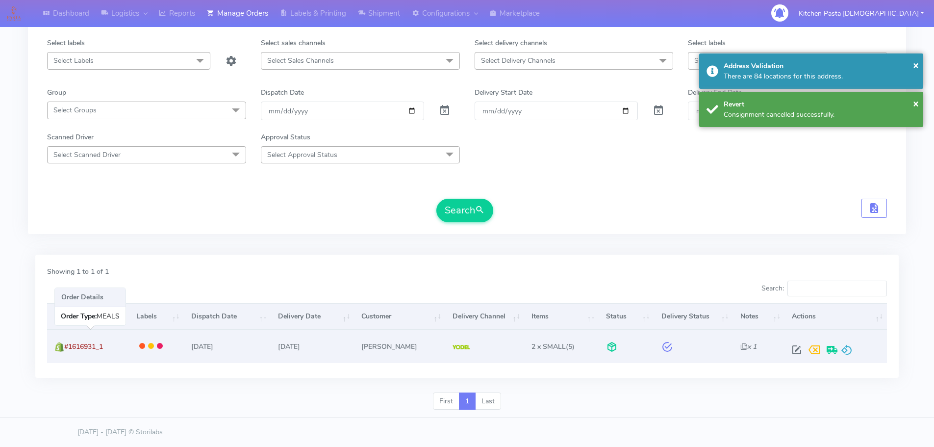
drag, startPoint x: 122, startPoint y: 347, endPoint x: 65, endPoint y: 350, distance: 57.4
click at [65, 350] on td "#1616931_1" at bounding box center [87, 346] width 81 height 33
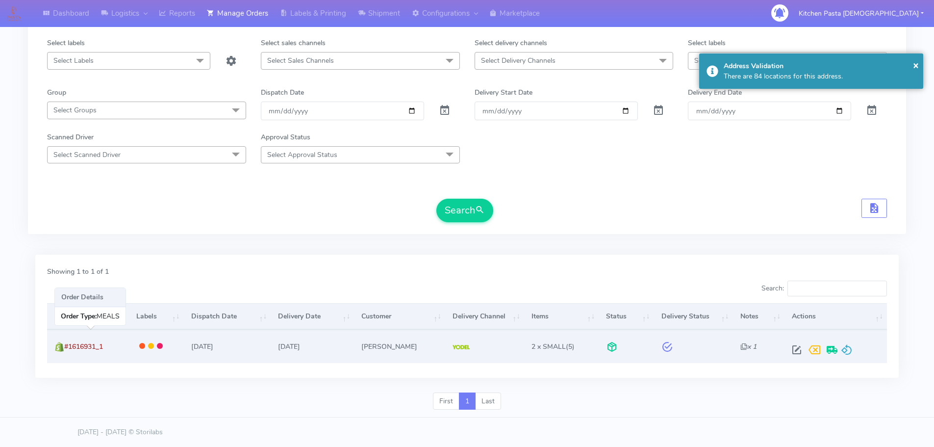
copy span "#1616931_1"
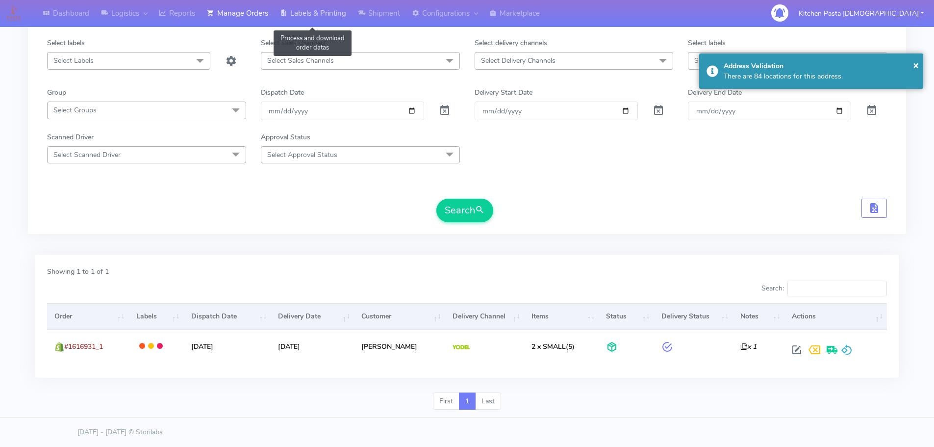
click at [322, 10] on link "Labels & Printing" at bounding box center [313, 13] width 78 height 27
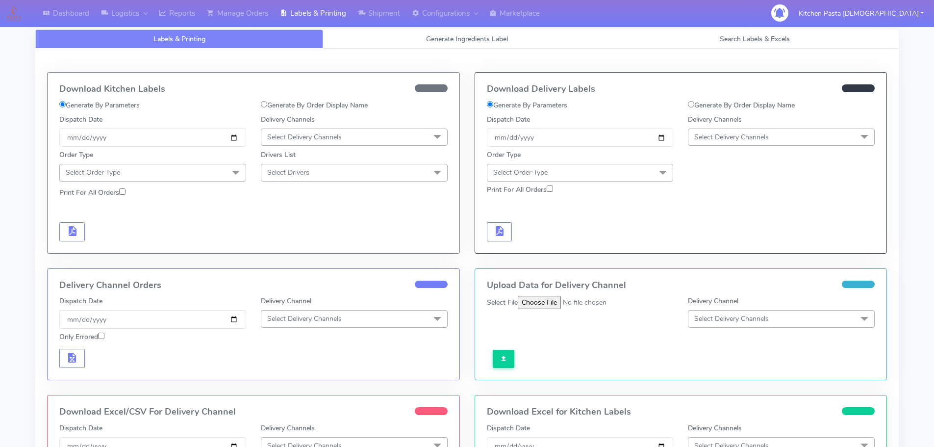
click at [708, 104] on label "Generate By Order Display Name" at bounding box center [741, 105] width 107 height 10
click at [694, 104] on input "Generate By Order Display Name" at bounding box center [691, 104] width 6 height 6
radio input "true"
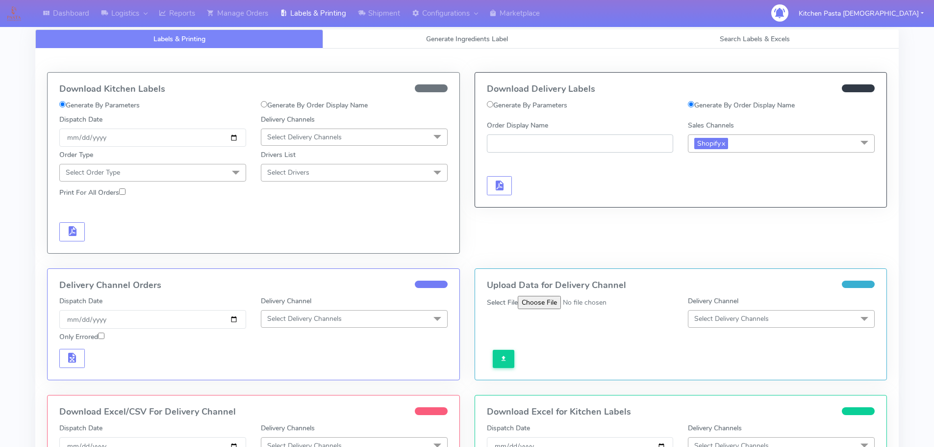
paste input "#1616931_1"
type input "#1616931_1"
click at [502, 190] on span "button" at bounding box center [499, 187] width 12 height 9
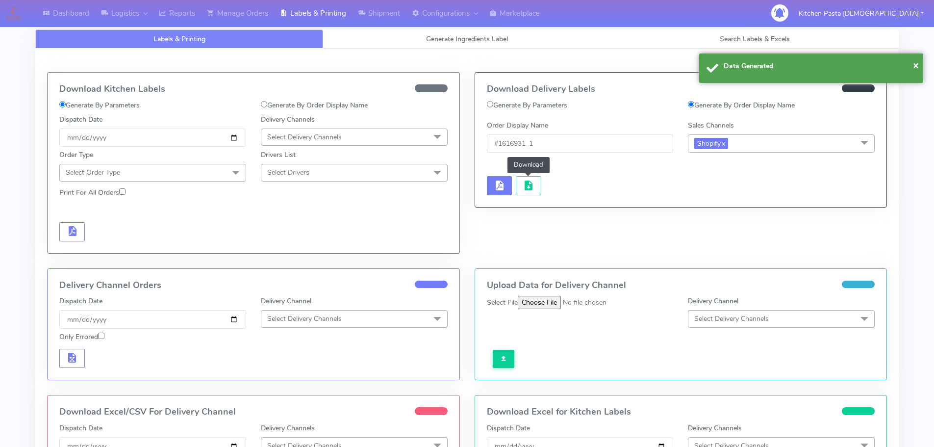
click at [526, 191] on span "button" at bounding box center [529, 187] width 12 height 9
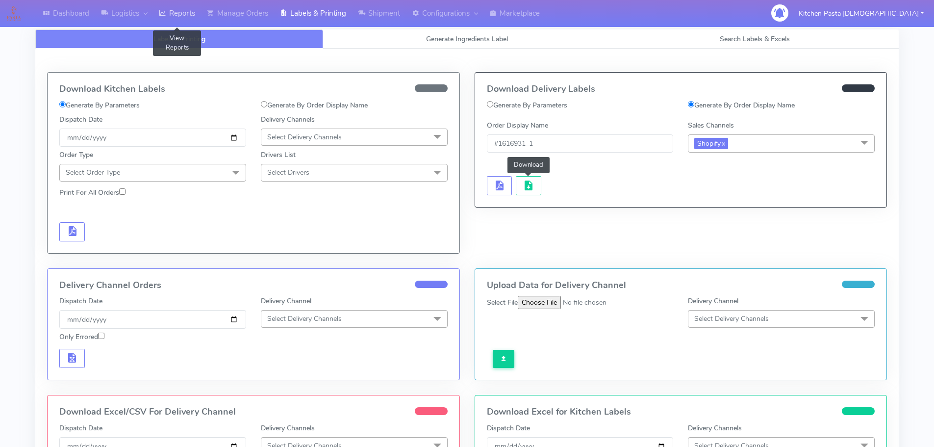
click at [188, 12] on link "Reports" at bounding box center [177, 13] width 48 height 27
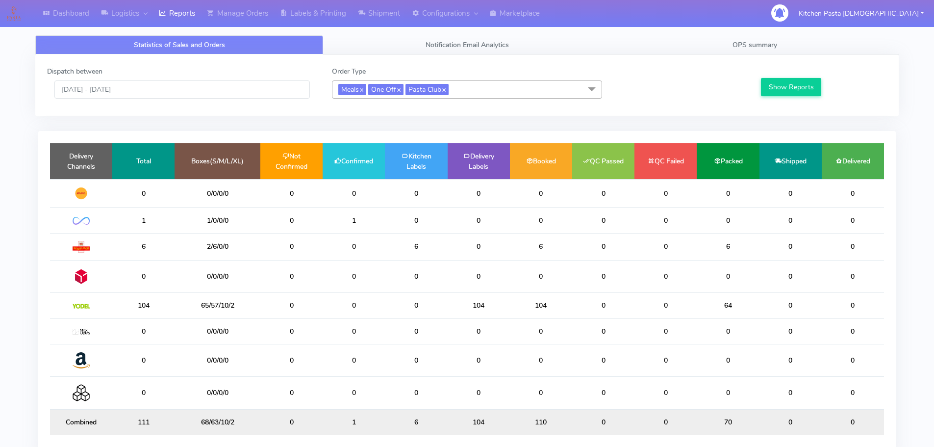
click at [470, 95] on span "Meals x One Off x Pasta Club x" at bounding box center [467, 89] width 270 height 18
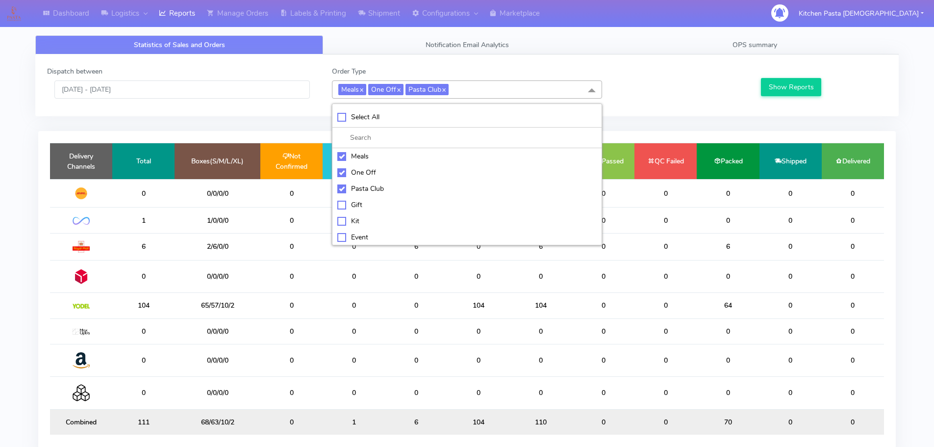
click at [352, 158] on div "Meals" at bounding box center [466, 156] width 259 height 10
checkbox input "false"
drag, startPoint x: 359, startPoint y: 171, endPoint x: 362, endPoint y: 197, distance: 25.7
click at [360, 171] on div "One Off" at bounding box center [466, 172] width 259 height 10
checkbox input "false"
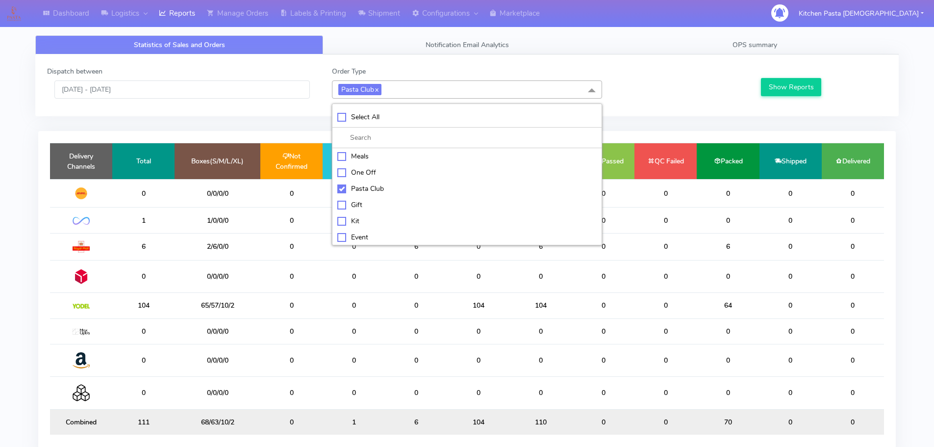
click at [363, 195] on li "Pasta Club" at bounding box center [466, 188] width 269 height 16
checkbox input "false"
click at [352, 219] on div "Kit" at bounding box center [466, 220] width 259 height 10
checkbox input "true"
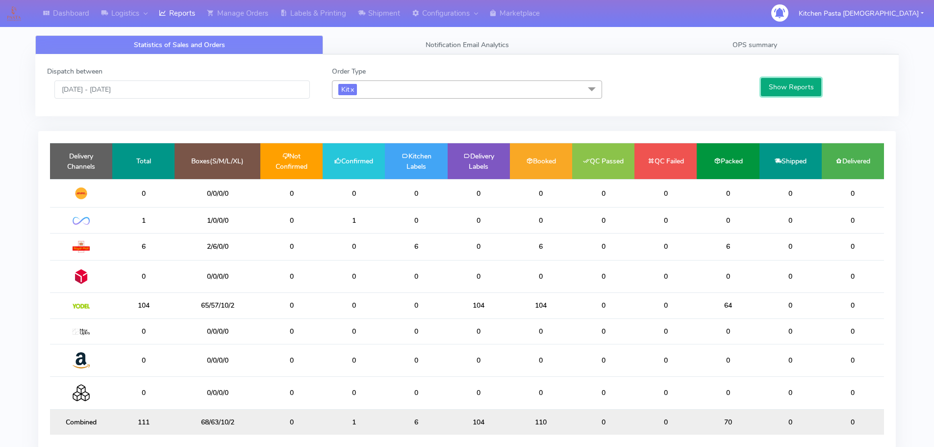
click at [771, 88] on button "Show Reports" at bounding box center [791, 87] width 60 height 18
click at [385, 16] on link "Shipment" at bounding box center [379, 13] width 54 height 27
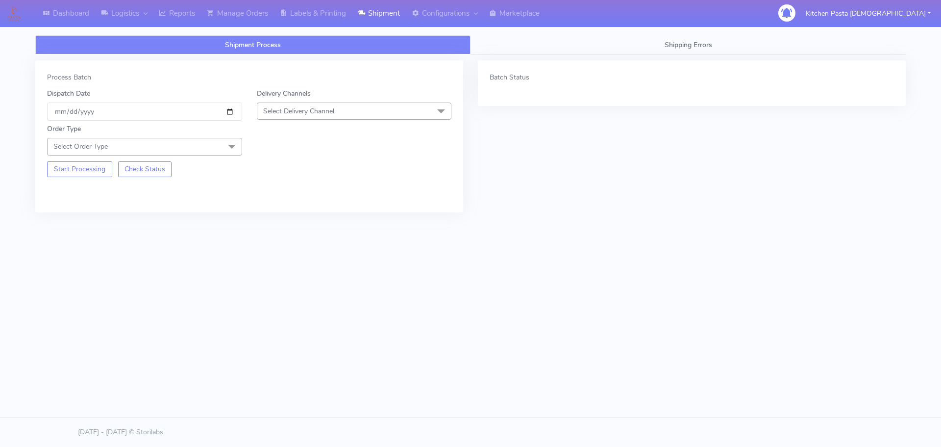
click at [379, 113] on span "Select Delivery Channel" at bounding box center [354, 110] width 195 height 17
drag, startPoint x: 292, startPoint y: 223, endPoint x: 261, endPoint y: 189, distance: 46.2
click at [293, 224] on div "Yodel" at bounding box center [354, 221] width 184 height 10
click at [220, 142] on span "Select Order Type" at bounding box center [144, 146] width 195 height 17
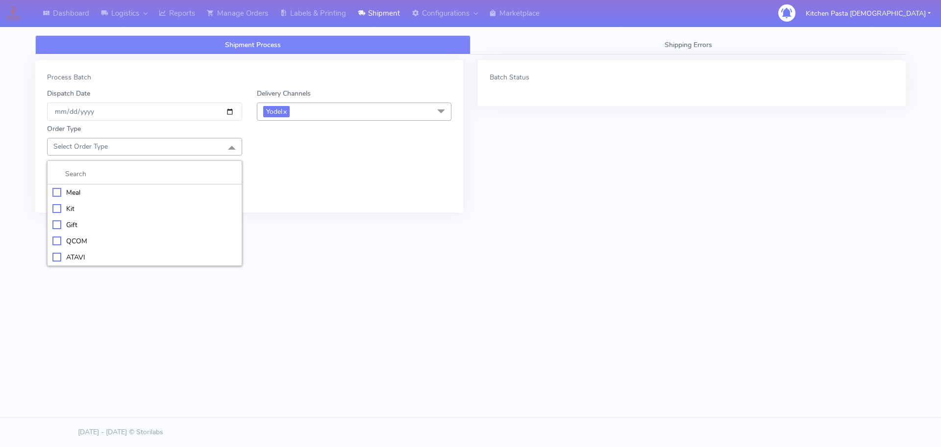
drag, startPoint x: 117, startPoint y: 208, endPoint x: 116, endPoint y: 192, distance: 16.7
click at [118, 208] on div "Kit" at bounding box center [144, 208] width 184 height 10
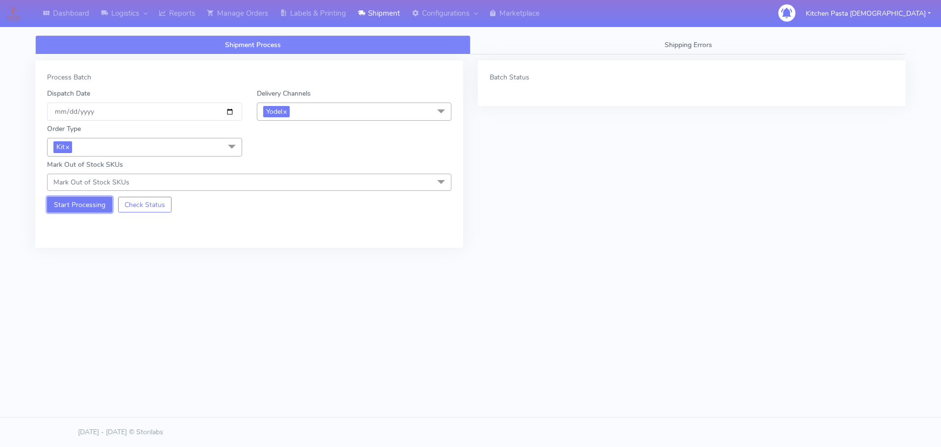
click at [97, 206] on button "Start Processing" at bounding box center [79, 205] width 65 height 16
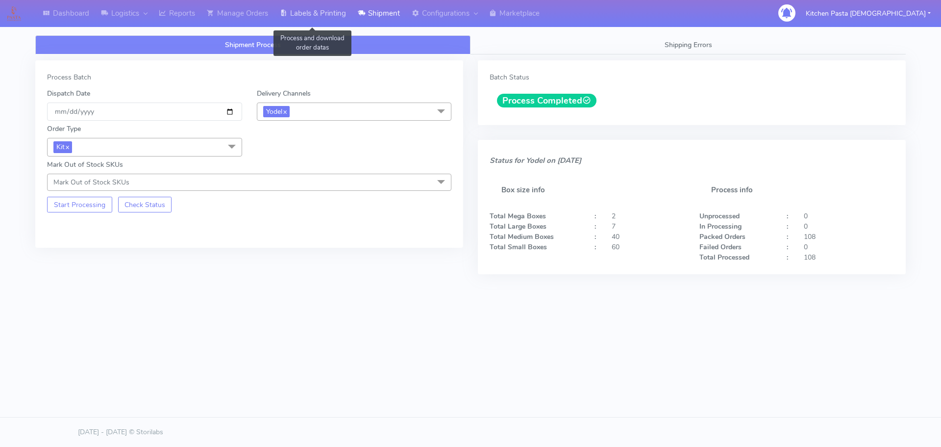
click at [319, 17] on link "Labels & Printing" at bounding box center [313, 13] width 78 height 27
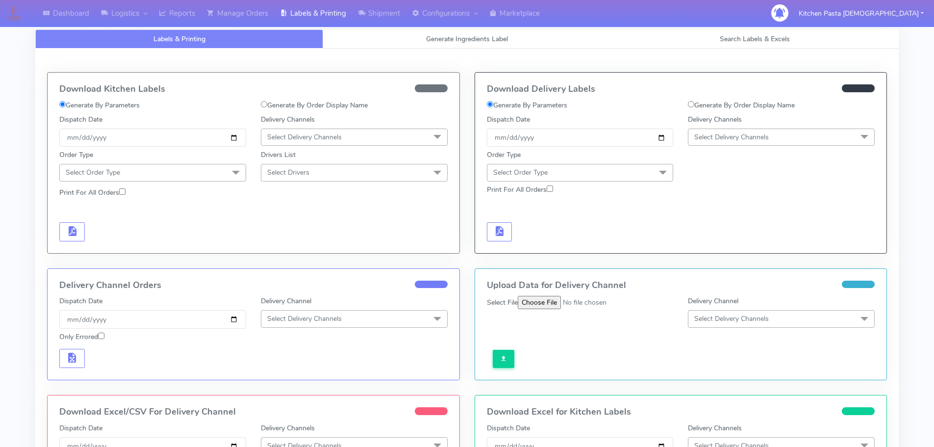
click at [787, 132] on span "Select Delivery Channels" at bounding box center [781, 136] width 187 height 17
drag, startPoint x: 704, startPoint y: 244, endPoint x: 689, endPoint y: 228, distance: 21.9
click at [706, 244] on div "Yodel" at bounding box center [781, 247] width 176 height 10
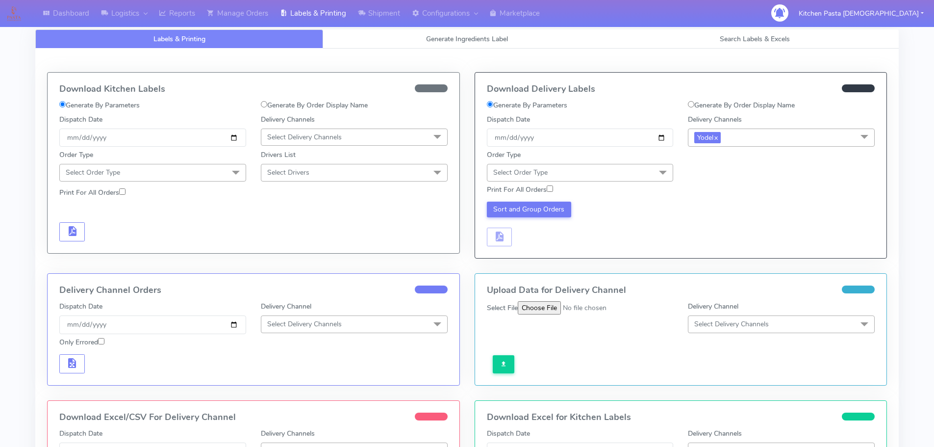
click at [647, 169] on span "Select Order Type" at bounding box center [580, 172] width 187 height 17
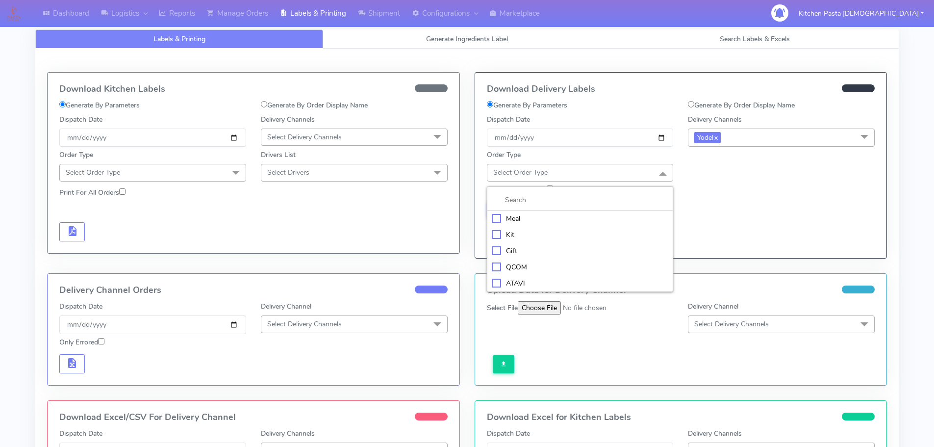
click at [498, 237] on div "Kit" at bounding box center [580, 234] width 176 height 10
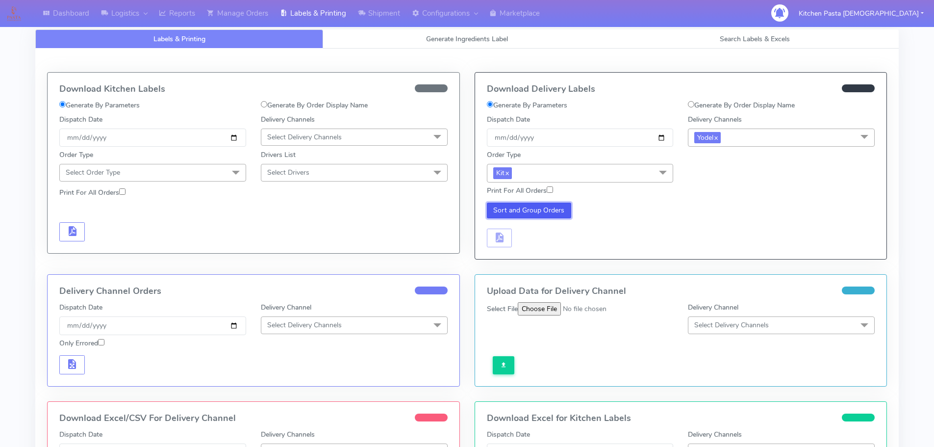
click at [535, 207] on button "Sort and Group Orders" at bounding box center [529, 211] width 85 height 16
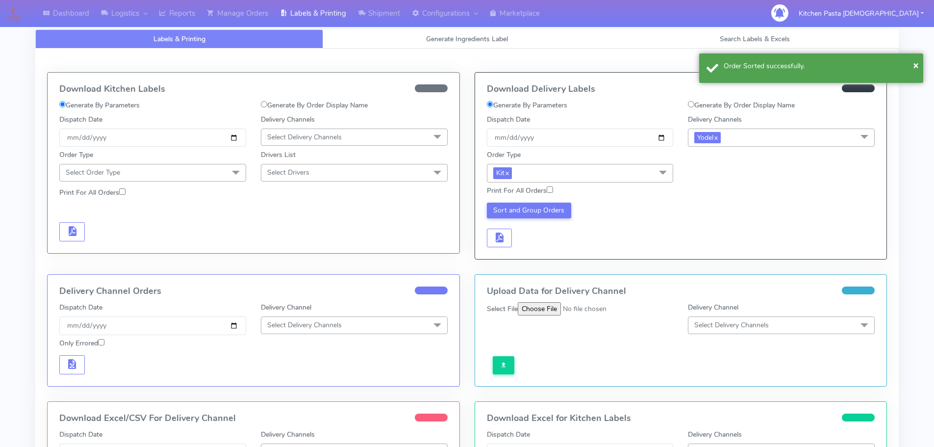
click at [513, 231] on div "Sort and Group Orders" at bounding box center [581, 225] width 202 height 45
click at [505, 235] on span "button" at bounding box center [499, 239] width 12 height 9
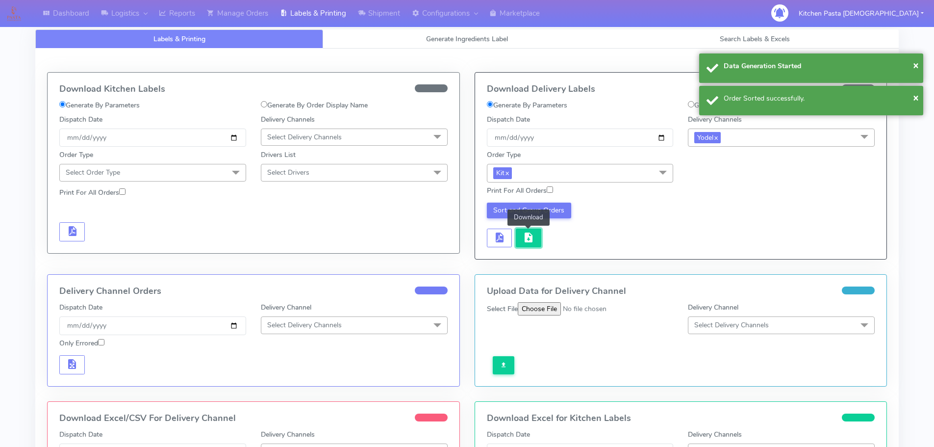
click at [528, 237] on span "button" at bounding box center [529, 239] width 12 height 9
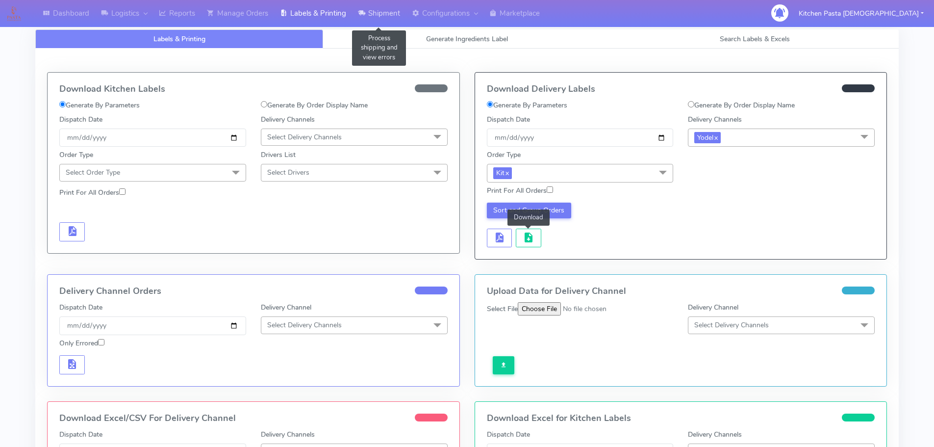
click at [371, 8] on link "Shipment" at bounding box center [379, 13] width 54 height 27
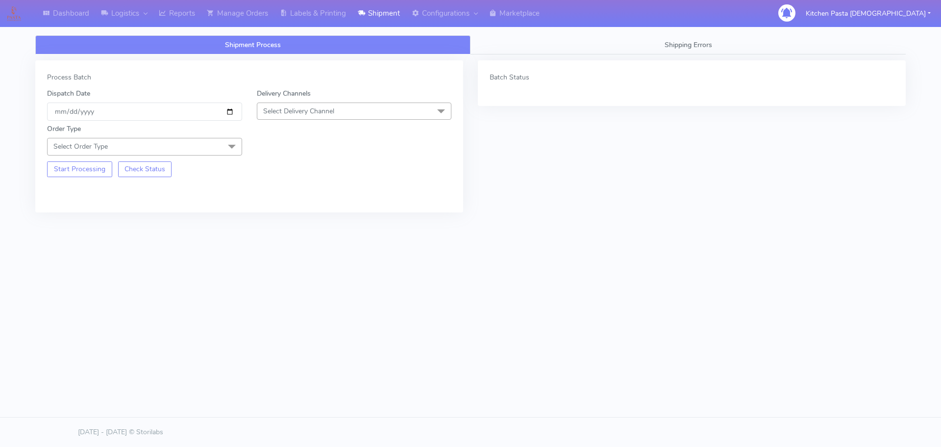
click at [368, 114] on span "Select Delivery Channel" at bounding box center [354, 110] width 195 height 17
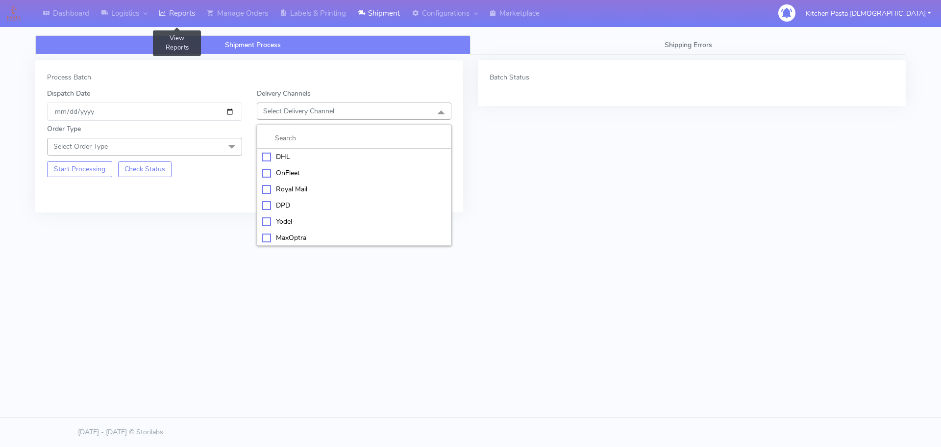
click at [184, 6] on link "Reports" at bounding box center [177, 13] width 48 height 27
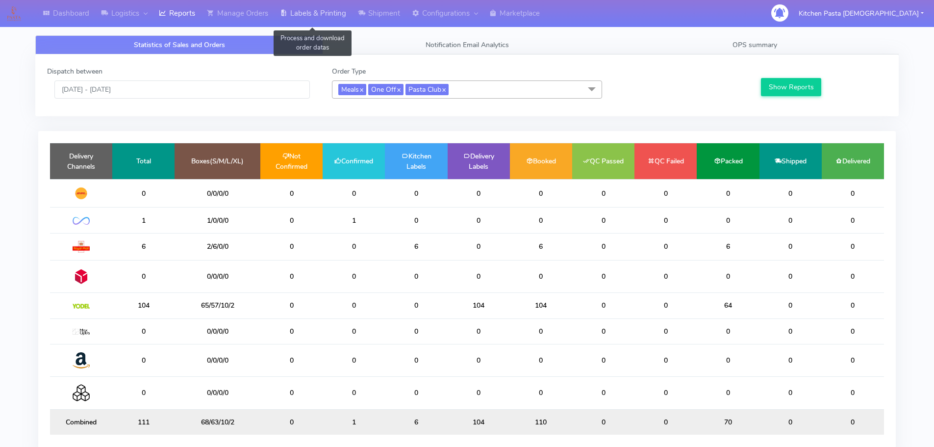
drag, startPoint x: 304, startPoint y: 16, endPoint x: 297, endPoint y: 16, distance: 6.9
click at [304, 16] on link "Labels & Printing" at bounding box center [313, 13] width 78 height 27
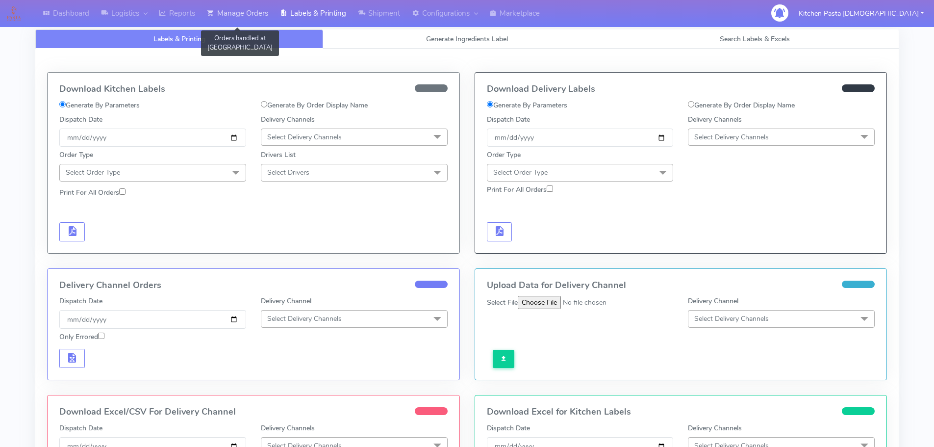
click at [262, 19] on link "Manage Orders" at bounding box center [237, 13] width 73 height 27
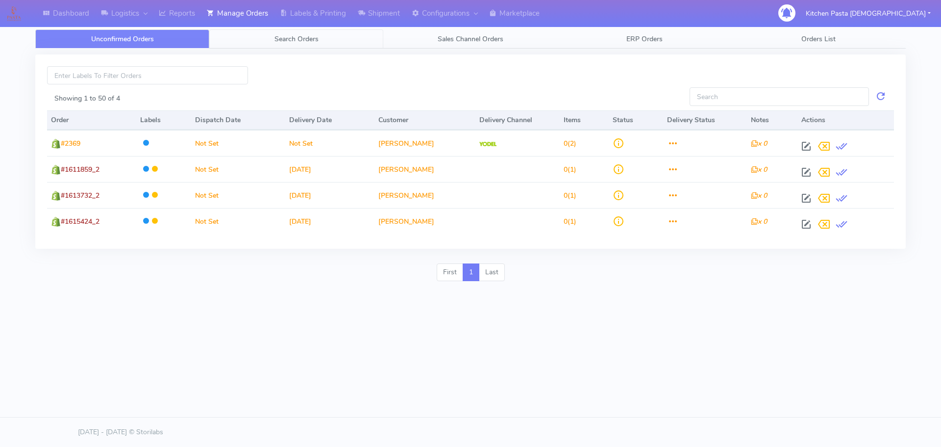
click at [304, 36] on span "Search Orders" at bounding box center [297, 38] width 44 height 9
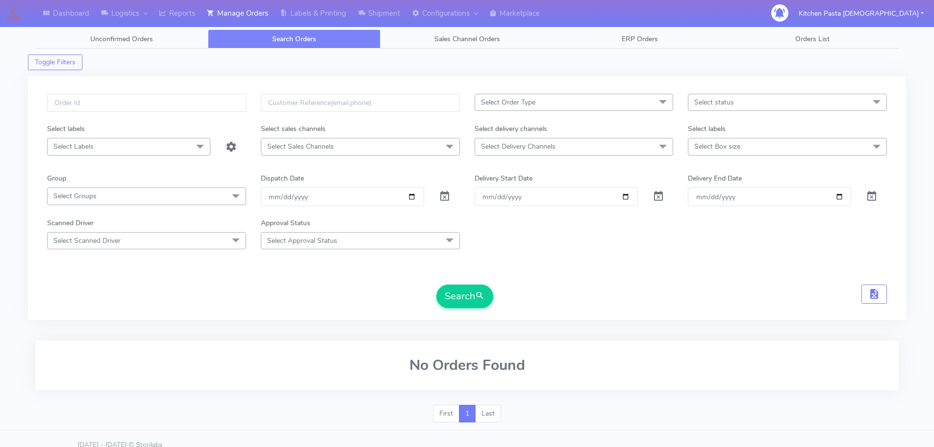
click at [176, 91] on div "Select Order Type Select All MEALS ATAVI One Off Pasta Club Gift Kit Event Unkn…" at bounding box center [467, 198] width 878 height 244
click at [189, 104] on input "text" at bounding box center [146, 103] width 199 height 18
type input "1616491"
click at [436, 284] on button "Search" at bounding box center [464, 296] width 57 height 24
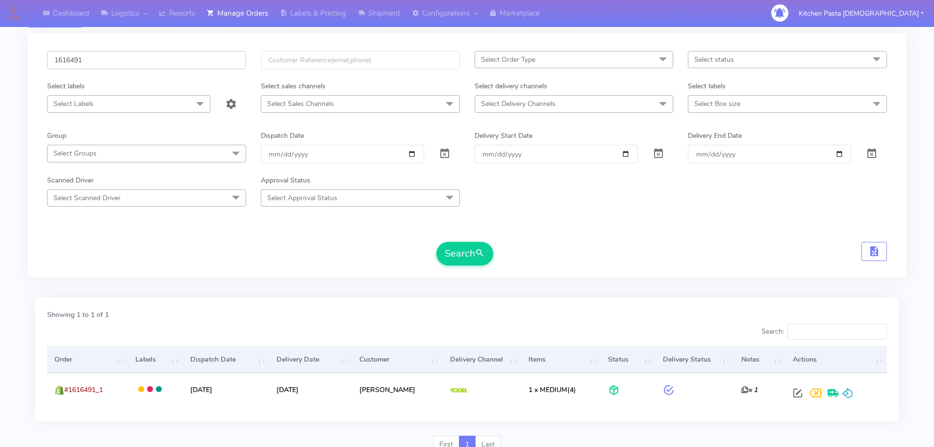
scroll to position [86, 0]
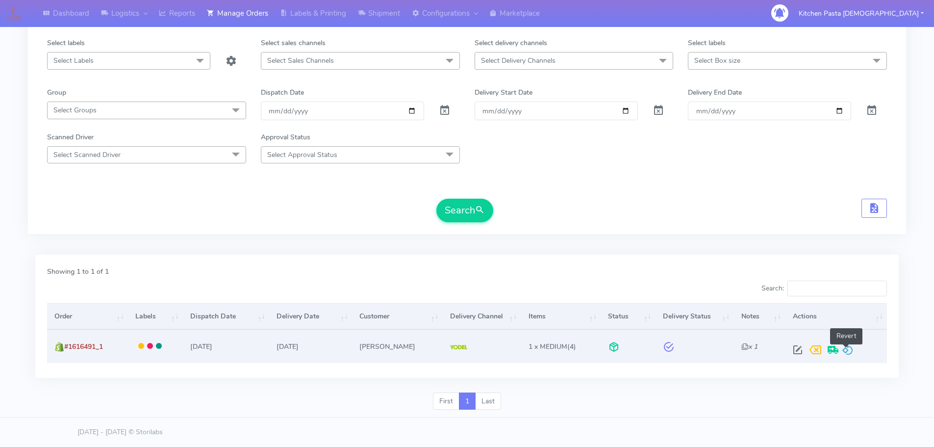
click at [850, 350] on span at bounding box center [848, 351] width 12 height 9
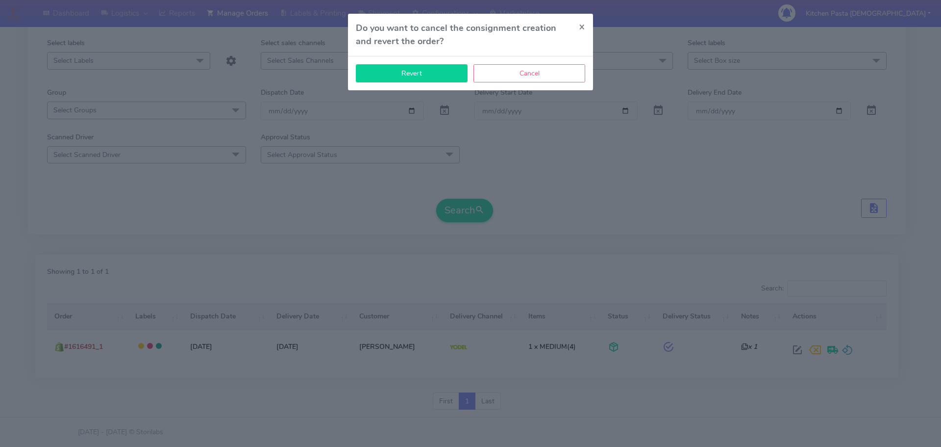
drag, startPoint x: 390, startPoint y: 77, endPoint x: 397, endPoint y: 77, distance: 7.4
click at [391, 77] on button "Revert" at bounding box center [412, 73] width 112 height 18
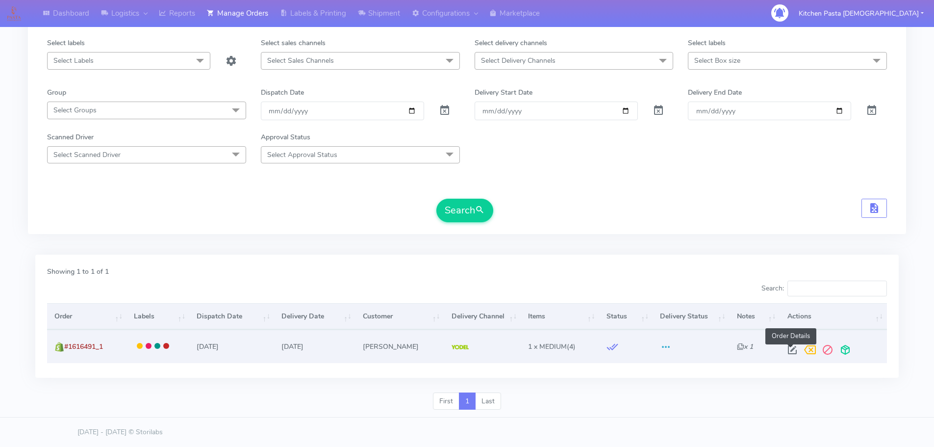
click at [787, 352] on span at bounding box center [793, 351] width 18 height 9
select select "5"
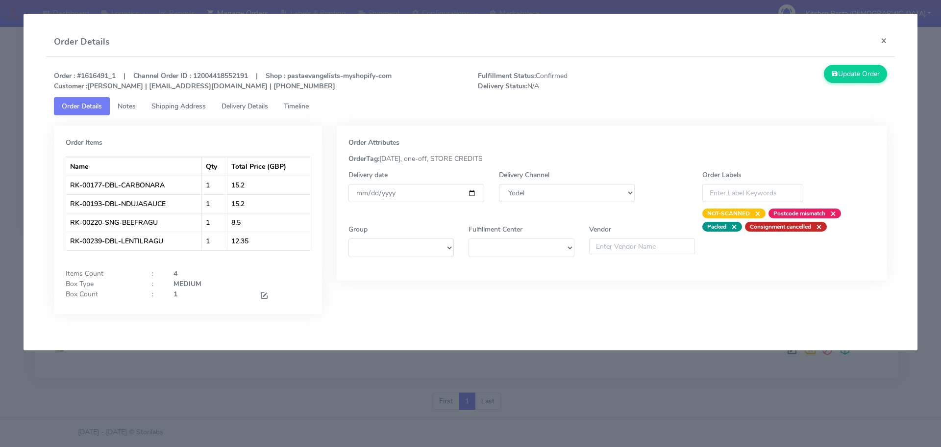
click at [258, 294] on div at bounding box center [285, 295] width 65 height 13
click at [270, 293] on div at bounding box center [285, 295] width 65 height 13
click at [265, 293] on span at bounding box center [264, 296] width 9 height 9
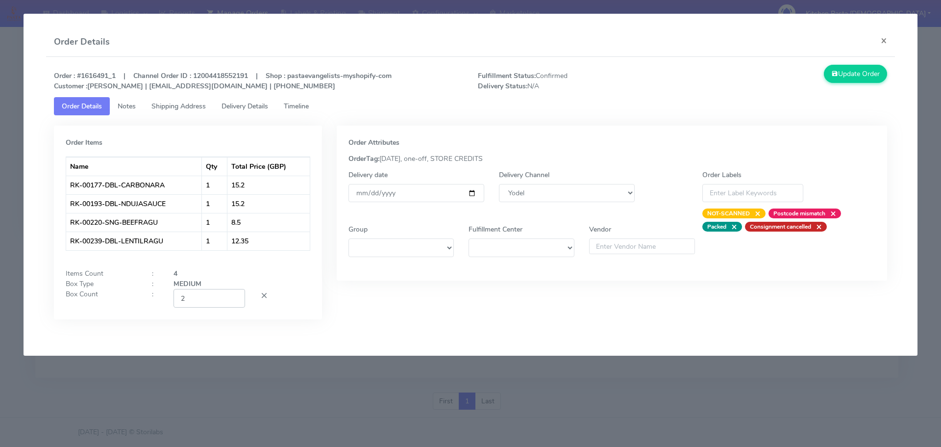
type input "2"
click at [237, 295] on input "2" at bounding box center [210, 298] width 72 height 18
click at [840, 78] on button "Update Order" at bounding box center [856, 74] width 64 height 18
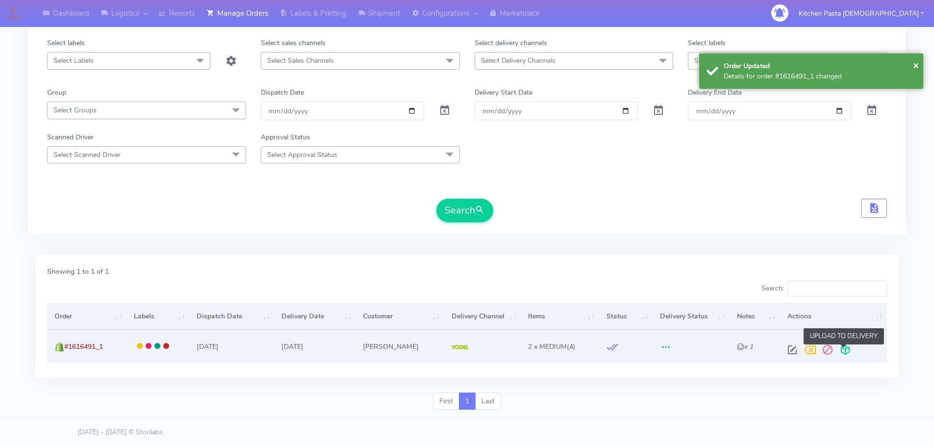
drag, startPoint x: 841, startPoint y: 341, endPoint x: 842, endPoint y: 346, distance: 5.1
click at [842, 347] on span at bounding box center [846, 351] width 18 height 9
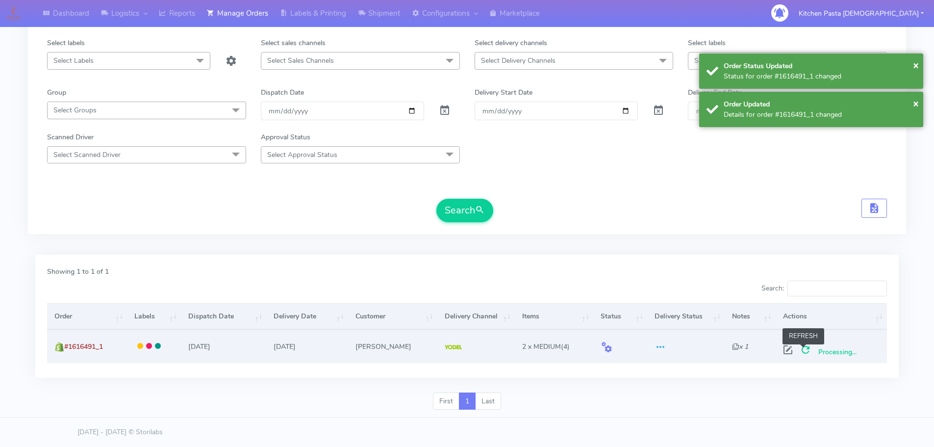
click at [803, 348] on span at bounding box center [806, 351] width 18 height 9
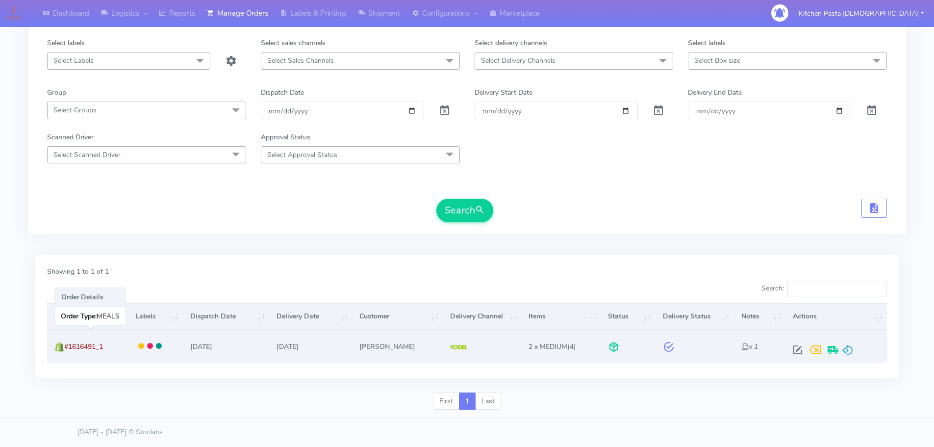
drag, startPoint x: 124, startPoint y: 343, endPoint x: 66, endPoint y: 351, distance: 58.4
click at [66, 351] on td "#1616491_1" at bounding box center [87, 346] width 81 height 33
copy span "#1616491_1"
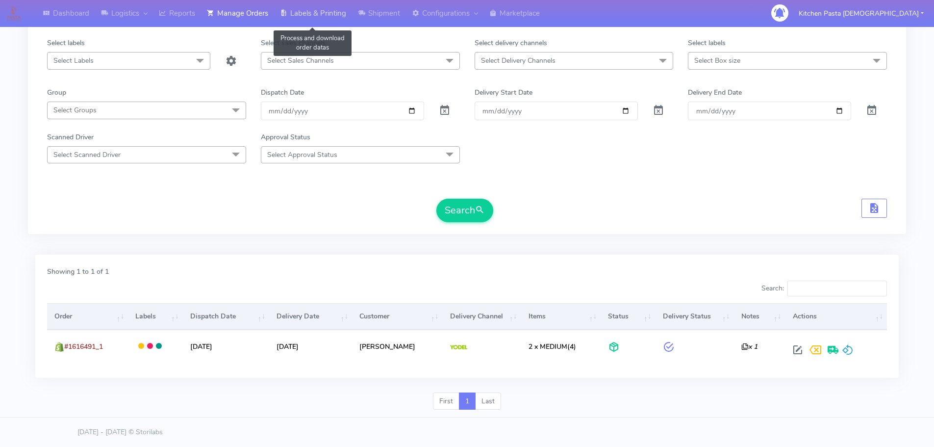
click at [318, 12] on link "Labels & Printing" at bounding box center [313, 13] width 78 height 27
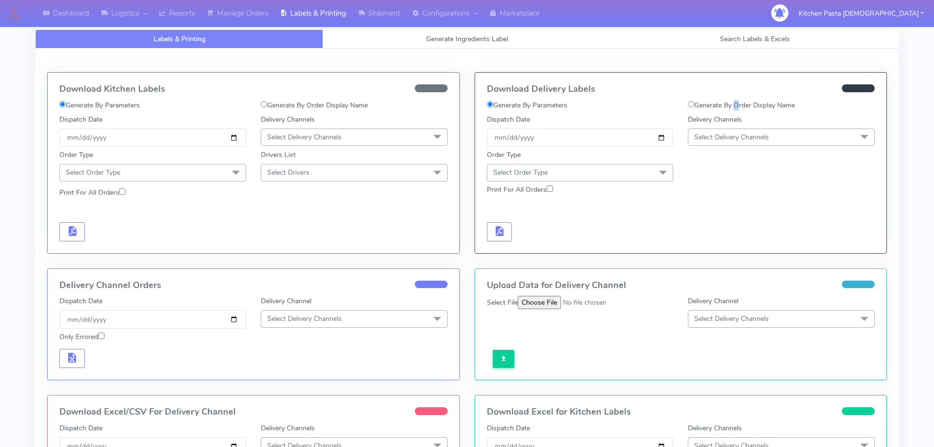
click at [735, 107] on label "Generate By Order Display Name" at bounding box center [741, 105] width 107 height 10
click at [694, 107] on input "Generate By Order Display Name" at bounding box center [691, 104] width 6 height 6
radio input "true"
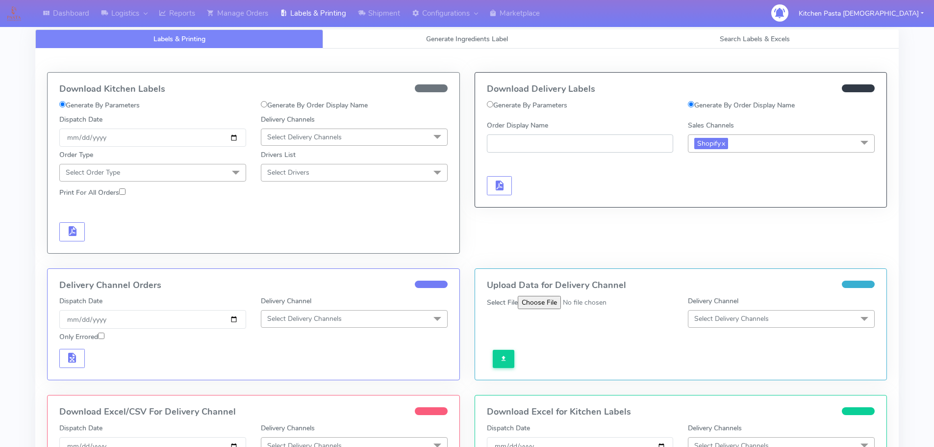
paste input "#1616491_1"
type input "#1616491_1"
click at [508, 179] on button "button" at bounding box center [499, 185] width 25 height 19
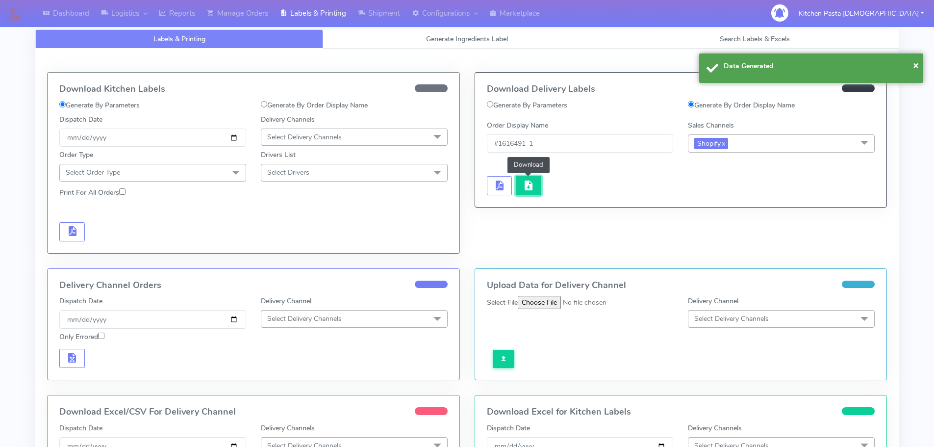
click at [529, 183] on span "button" at bounding box center [529, 187] width 12 height 9
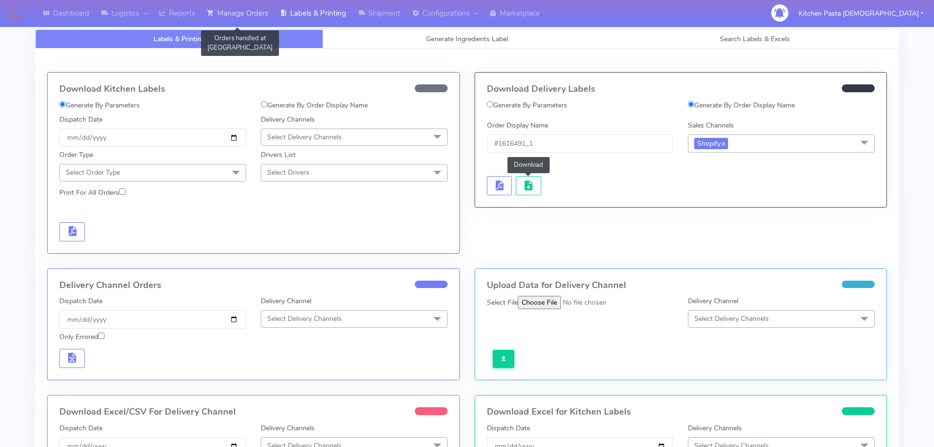
drag, startPoint x: 266, startPoint y: 19, endPoint x: 273, endPoint y: 19, distance: 7.4
click at [266, 19] on link "Manage Orders" at bounding box center [237, 13] width 73 height 27
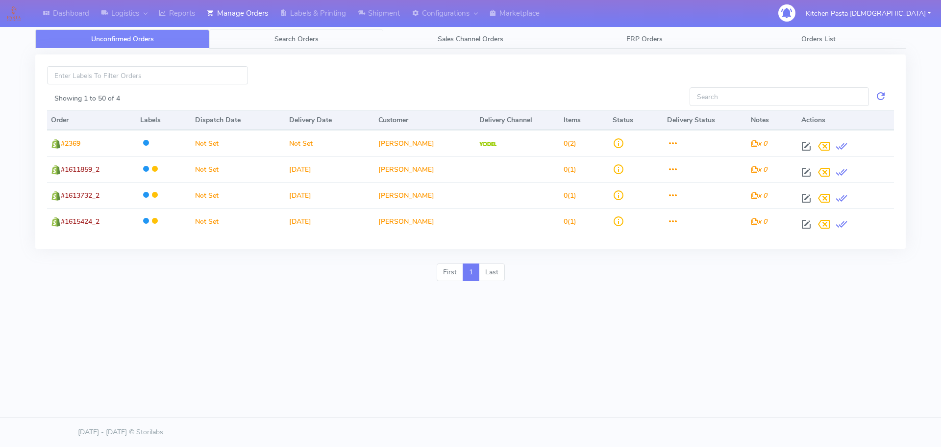
click at [314, 40] on span "Search Orders" at bounding box center [297, 38] width 44 height 9
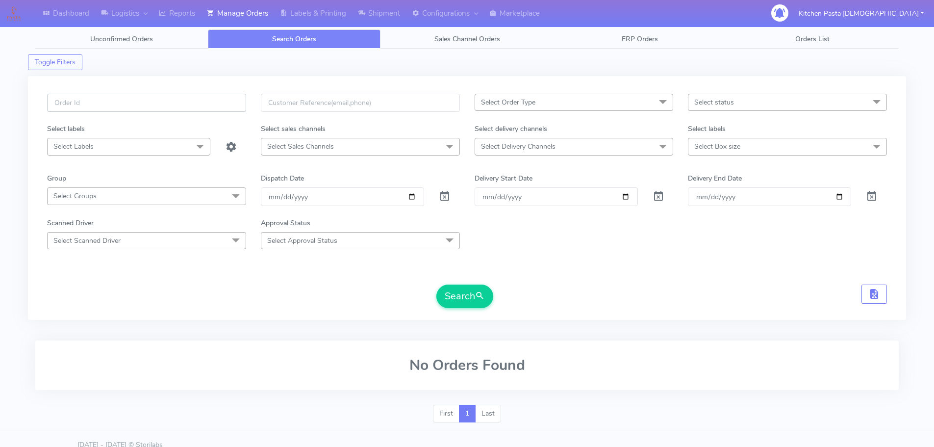
click at [199, 100] on input "text" at bounding box center [146, 103] width 199 height 18
type input "1616702"
click at [446, 288] on button "Search" at bounding box center [464, 296] width 57 height 24
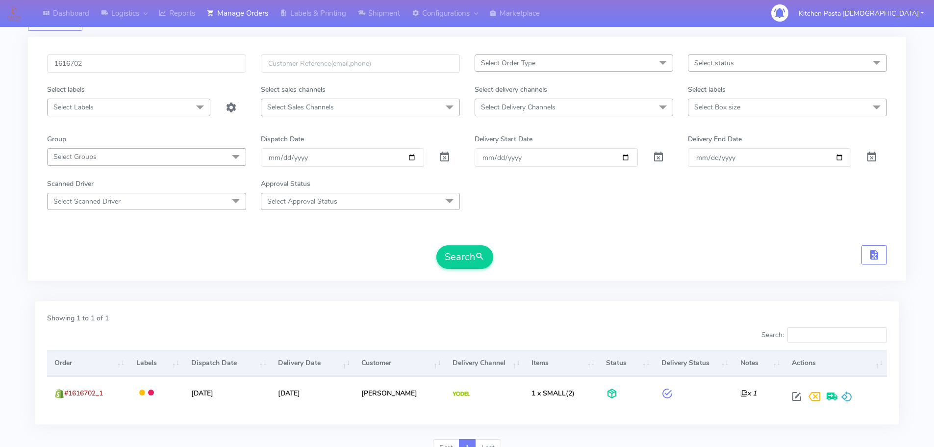
scroll to position [86, 0]
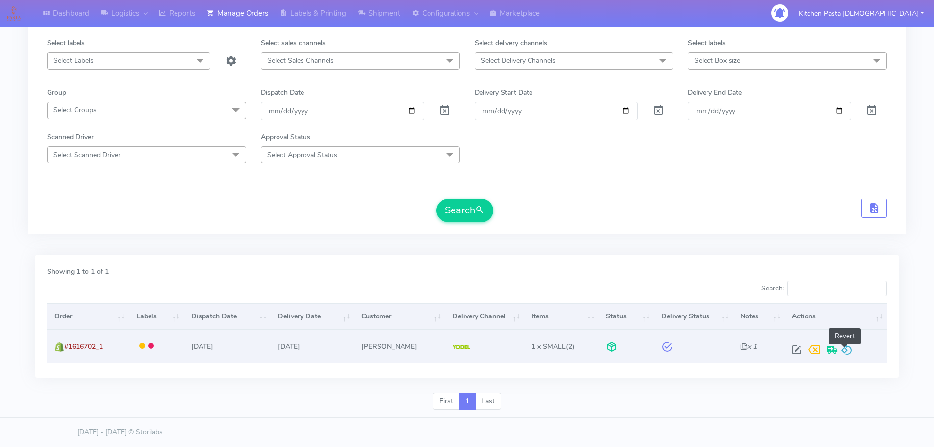
click at [841, 350] on span at bounding box center [847, 351] width 12 height 9
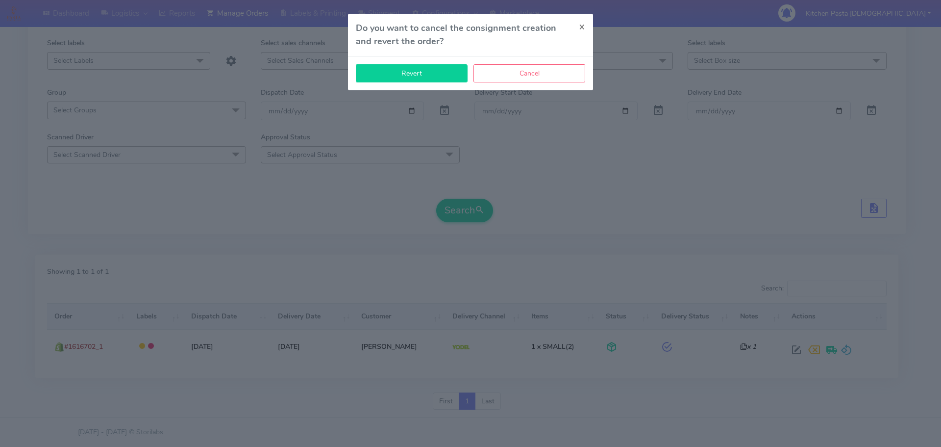
click at [426, 82] on button "Revert" at bounding box center [412, 73] width 112 height 18
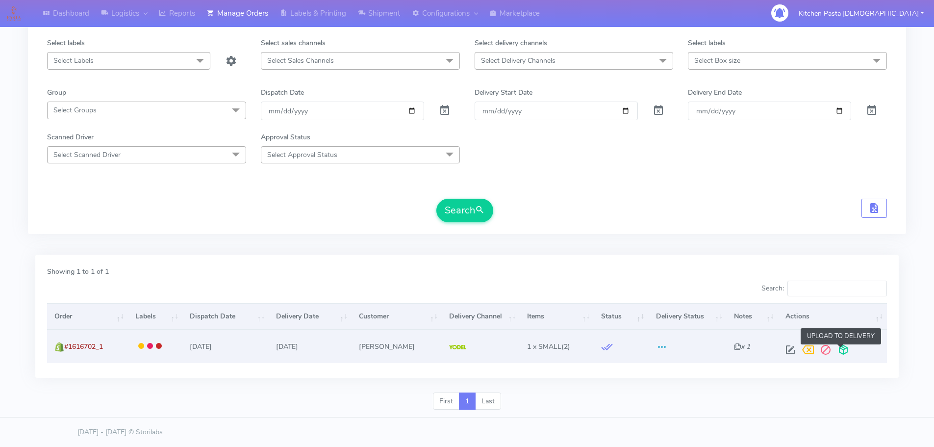
click at [844, 350] on span at bounding box center [844, 351] width 18 height 9
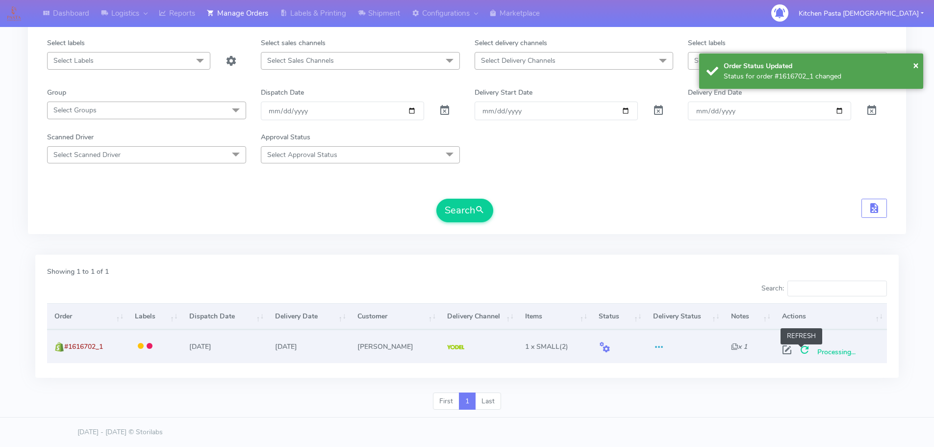
click at [803, 351] on span at bounding box center [805, 351] width 18 height 9
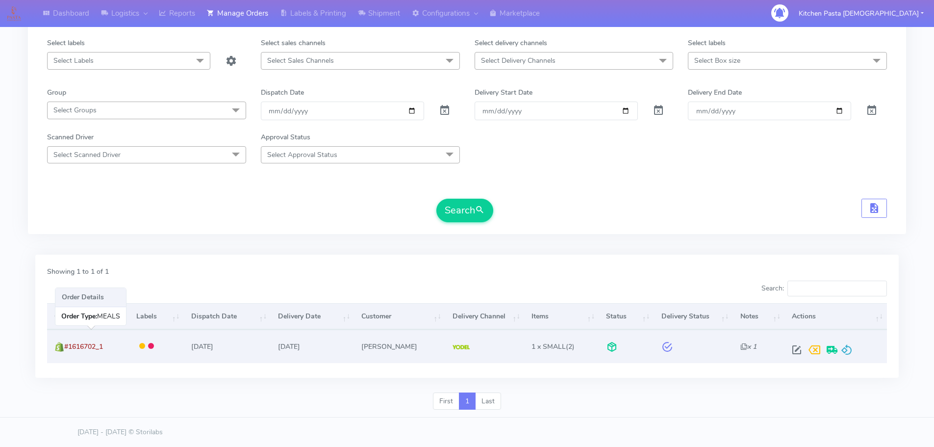
drag, startPoint x: 116, startPoint y: 346, endPoint x: 66, endPoint y: 345, distance: 50.5
click at [66, 345] on td "#1616702_1" at bounding box center [87, 346] width 81 height 33
drag, startPoint x: 65, startPoint y: 345, endPoint x: 82, endPoint y: 347, distance: 17.2
copy span "#1616702_1"
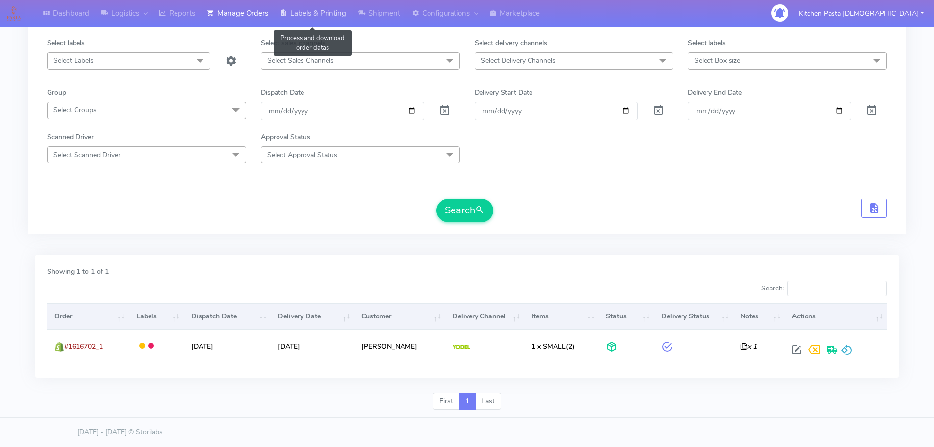
click at [303, 14] on link "Labels & Printing" at bounding box center [313, 13] width 78 height 27
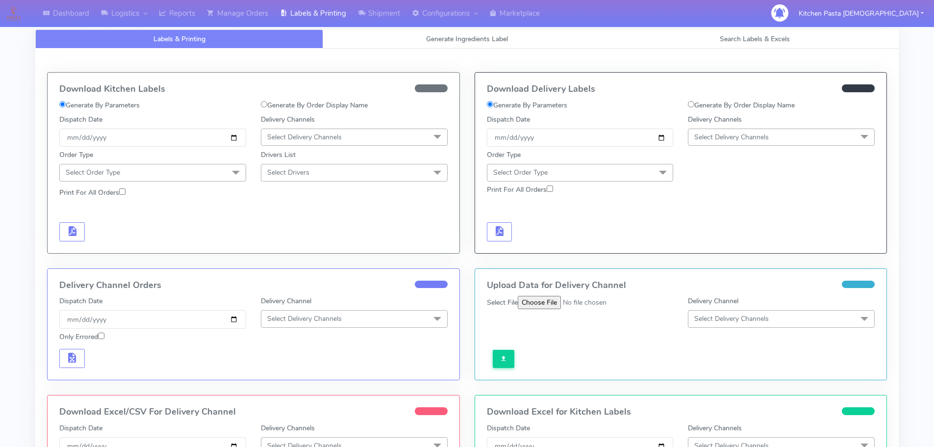
click at [785, 105] on label "Generate By Order Display Name" at bounding box center [741, 105] width 107 height 10
click at [694, 105] on input "Generate By Order Display Name" at bounding box center [691, 104] width 6 height 6
radio input "true"
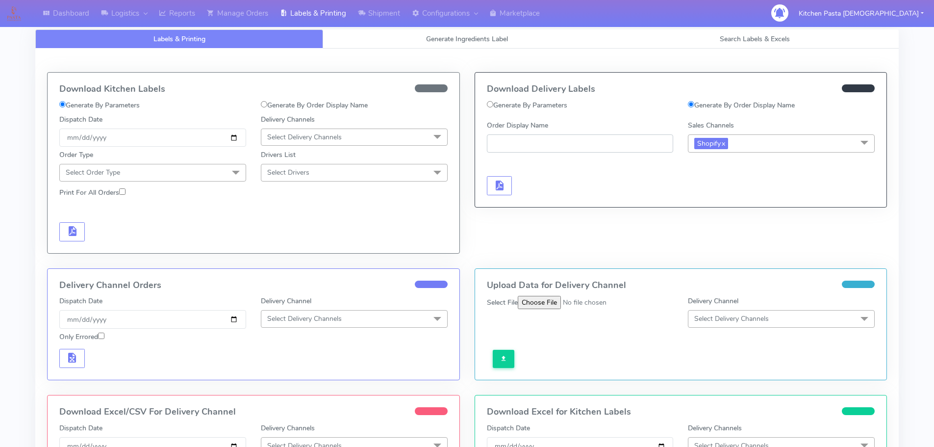
paste input "#1616702_1"
type input "#1616702_1"
click at [506, 189] on button "button" at bounding box center [499, 185] width 25 height 19
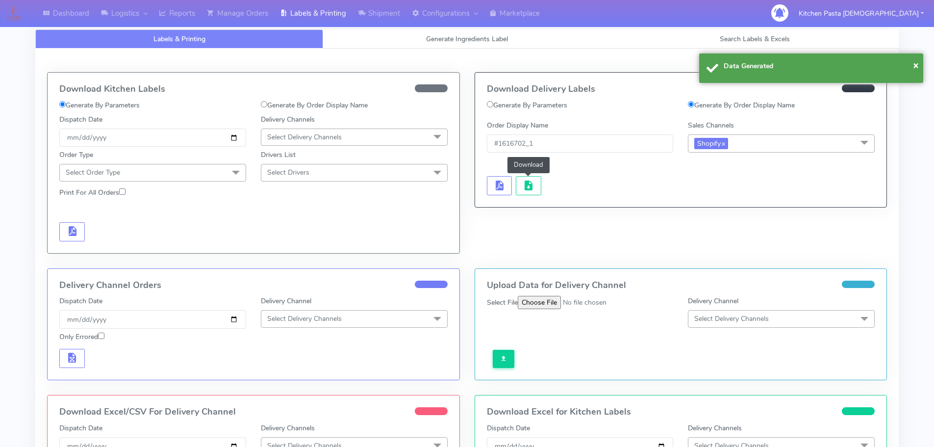
click at [532, 187] on span "button" at bounding box center [529, 187] width 12 height 9
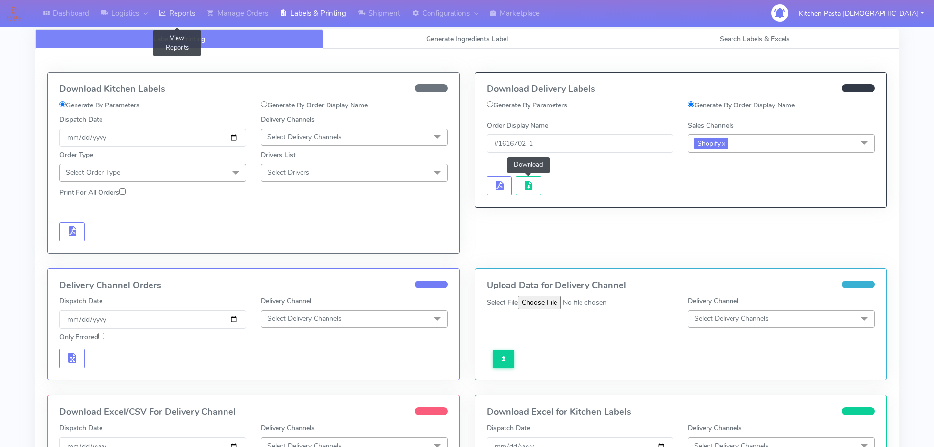
click at [186, 13] on link "Reports" at bounding box center [177, 13] width 48 height 27
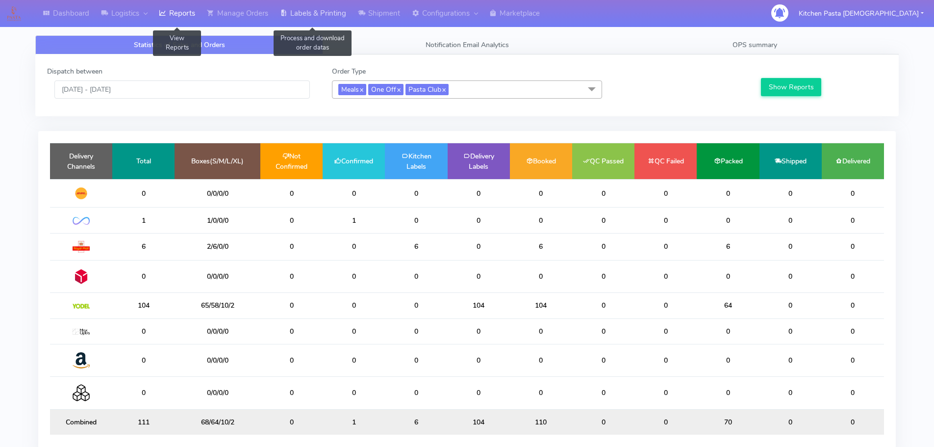
click at [321, 23] on link "Labels & Printing" at bounding box center [313, 13] width 78 height 27
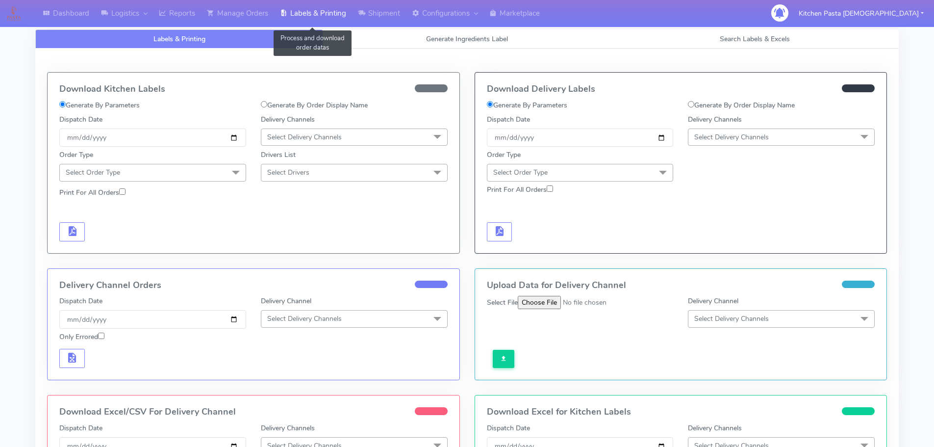
select select
click at [431, 42] on span "Generate Ingredients Label" at bounding box center [467, 38] width 82 height 9
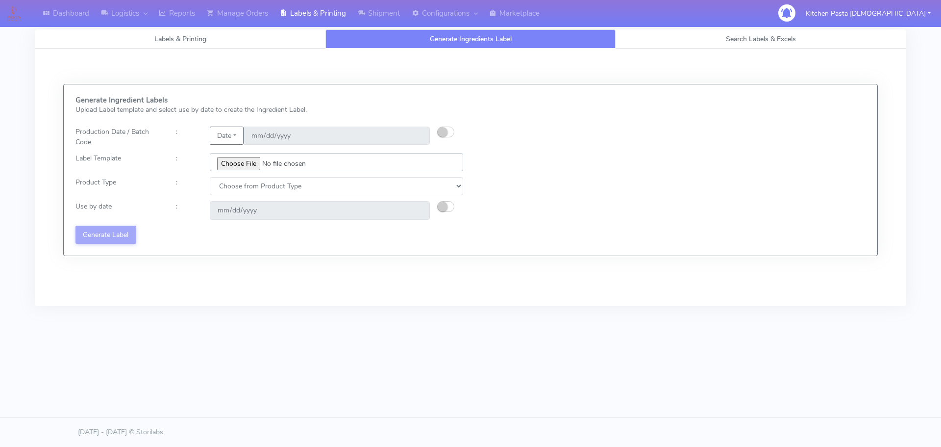
click at [248, 162] on input "file" at bounding box center [337, 162] width 254 height 18
type input "C:\fakepath\Spicy Prawn Mac and Cheese v1.jpg"
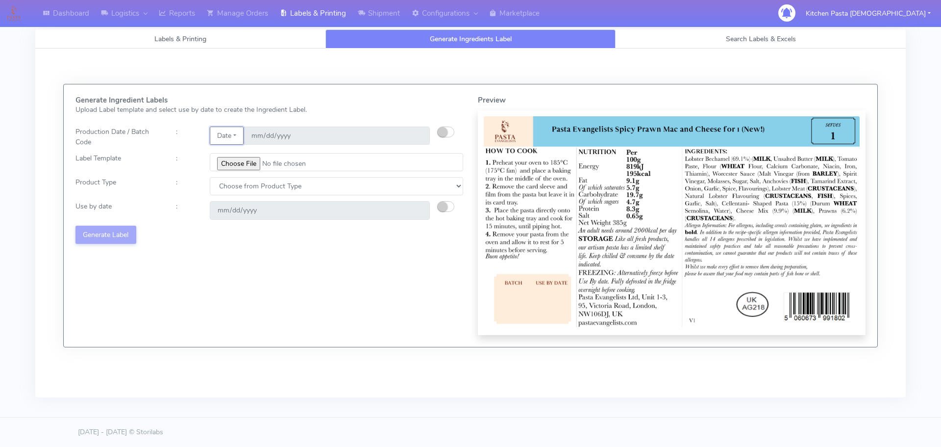
click at [227, 136] on button "Date" at bounding box center [227, 136] width 34 height 18
click at [247, 148] on link "Code" at bounding box center [248, 155] width 77 height 16
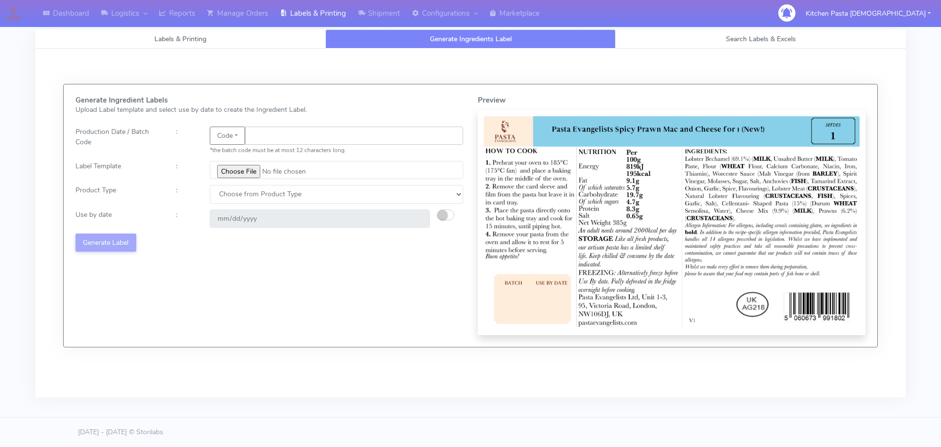
click at [292, 134] on input "text" at bounding box center [354, 136] width 218 height 18
type input "25230"
click at [268, 192] on select "Choose from Product Type ECOM ERETAIL CIRCULAR CIRC_DESERTS LASAGNE" at bounding box center [337, 194] width 254 height 18
select select "4"
click at [210, 185] on select "Choose from Product Type ECOM ERETAIL CIRCULAR CIRC_DESERTS LASAGNE" at bounding box center [337, 194] width 254 height 18
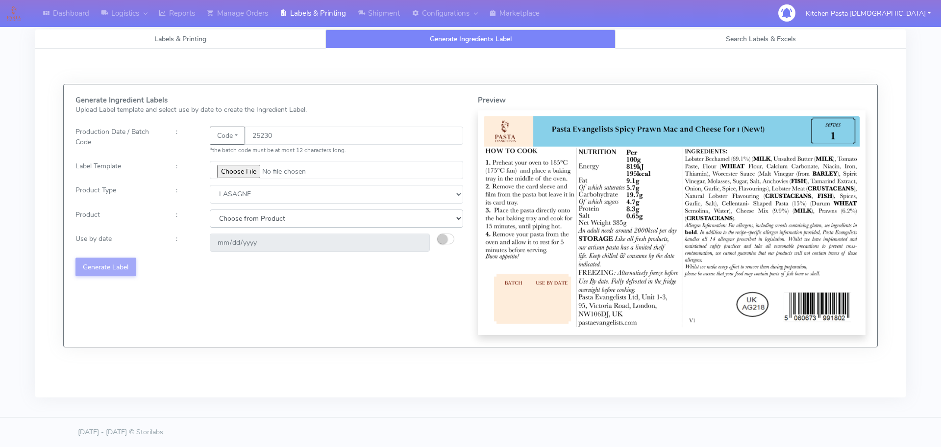
click at [244, 224] on select "Choose from Product LASAGNE" at bounding box center [337, 218] width 254 height 18
select select "0"
click at [210, 209] on select "Choose from Product LASAGNE" at bounding box center [337, 218] width 254 height 18
click at [450, 242] on button "button" at bounding box center [445, 238] width 17 height 11
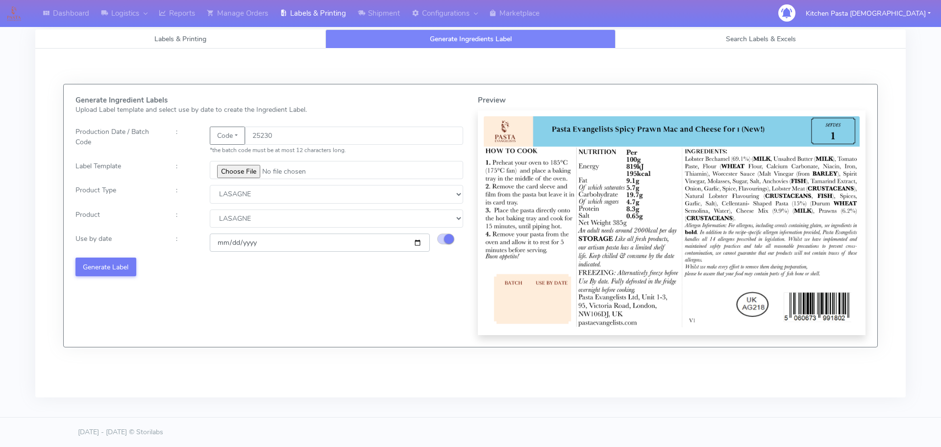
click at [419, 244] on input "2025-08-30" at bounding box center [320, 242] width 220 height 18
type input "2025-09-05"
click at [131, 266] on button "Generate Label" at bounding box center [106, 266] width 61 height 18
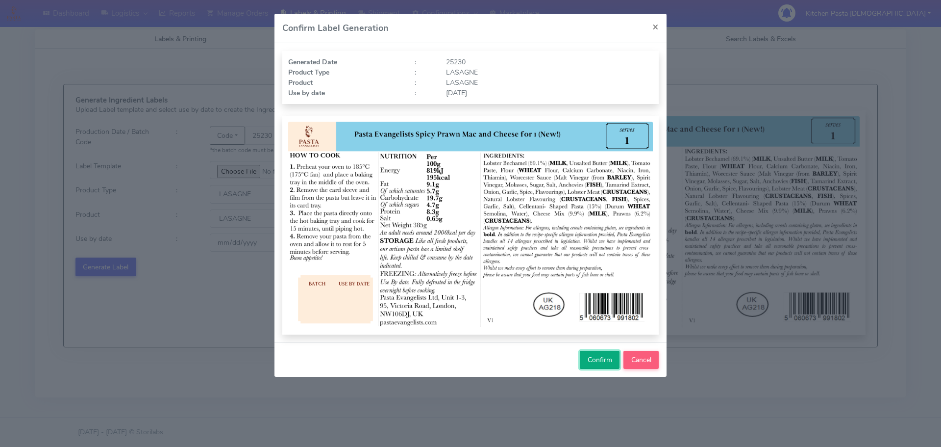
drag, startPoint x: 595, startPoint y: 357, endPoint x: 597, endPoint y: 274, distance: 83.9
click at [596, 358] on span "Confirm" at bounding box center [600, 359] width 25 height 9
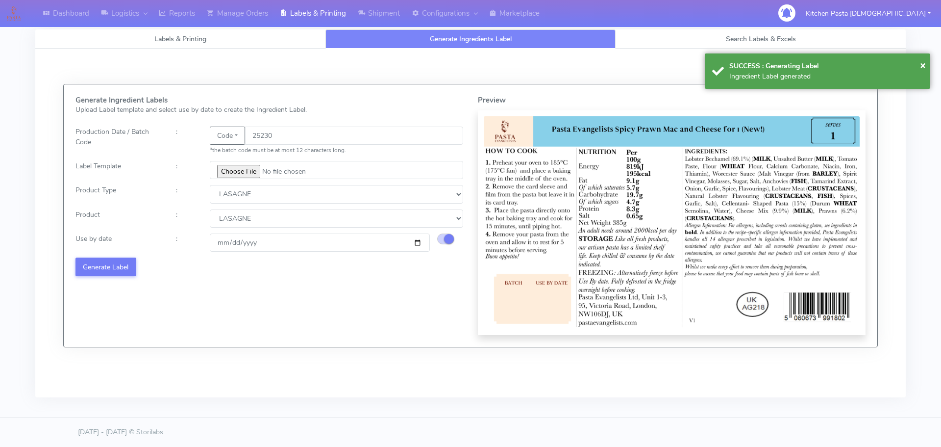
select select
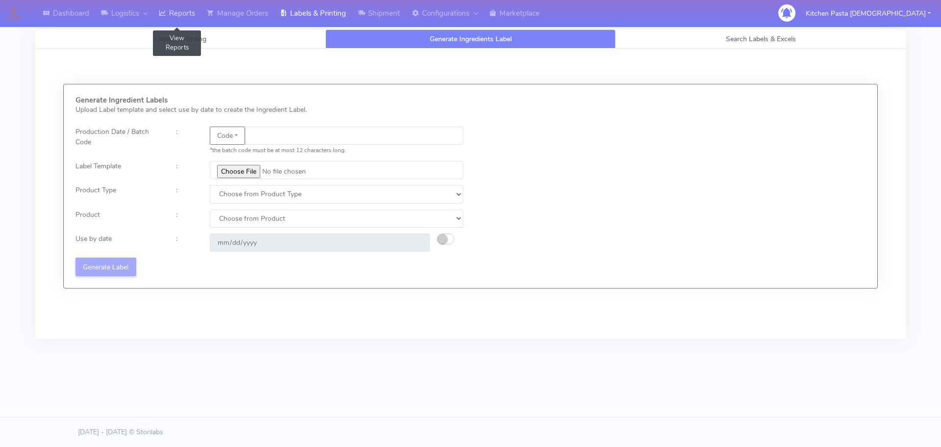
drag, startPoint x: 178, startPoint y: 16, endPoint x: 196, endPoint y: 1, distance: 23.4
click at [177, 15] on link "Reports" at bounding box center [177, 13] width 48 height 27
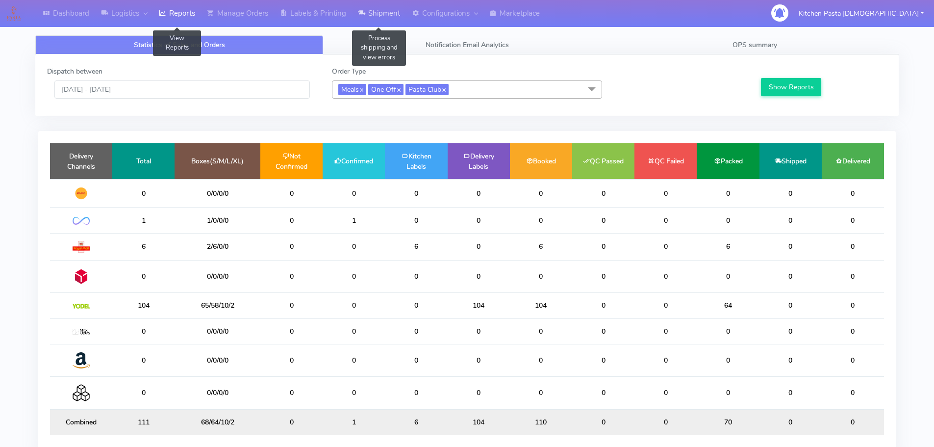
click at [374, 8] on link "Shipment" at bounding box center [379, 13] width 54 height 27
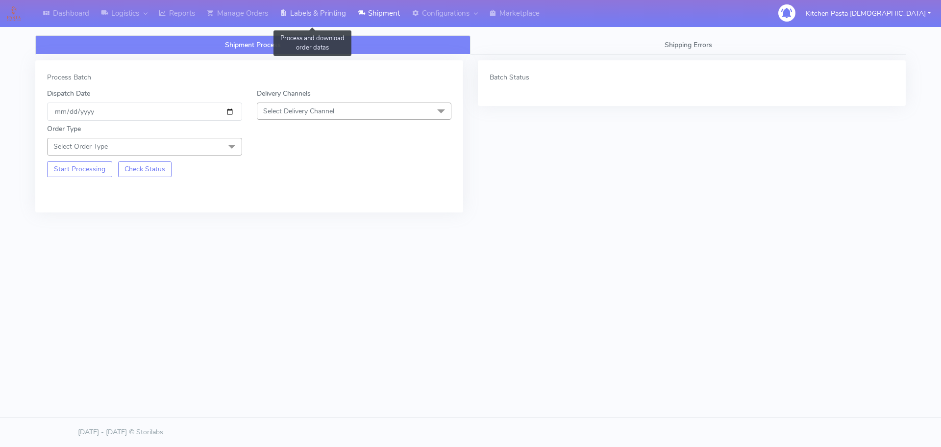
click at [332, 12] on link "Labels & Printing" at bounding box center [313, 13] width 78 height 27
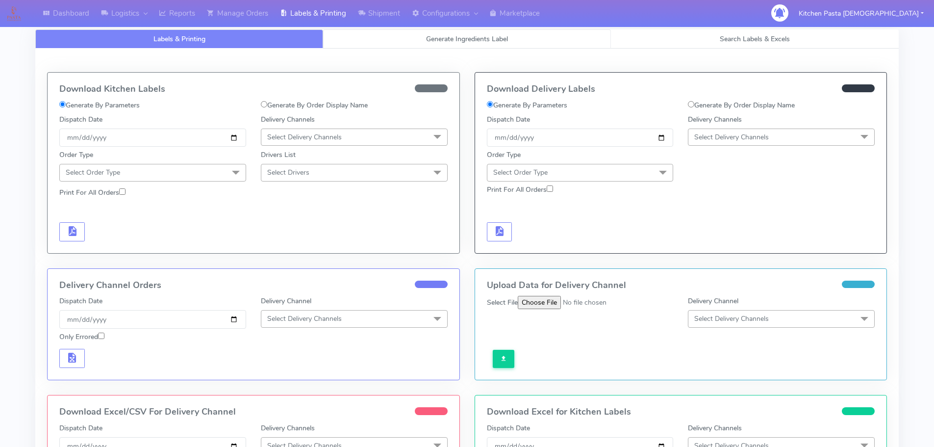
click at [397, 35] on link "Generate Ingredients Label" at bounding box center [467, 38] width 288 height 19
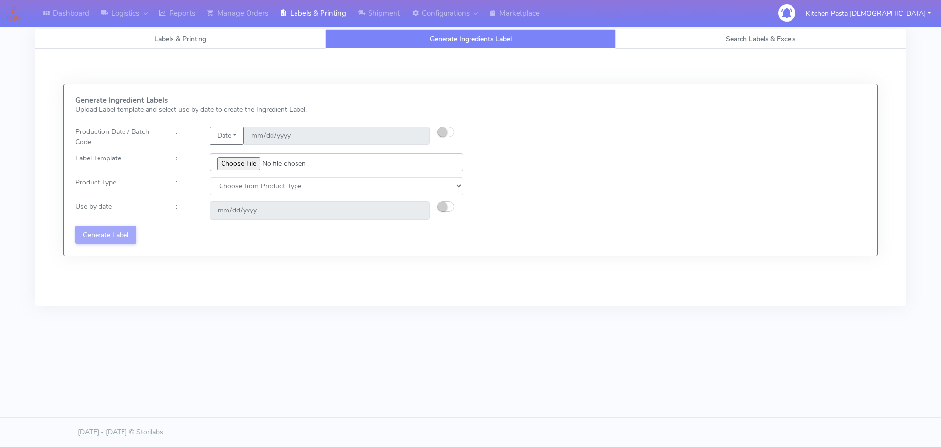
click at [253, 159] on input "file" at bounding box center [337, 162] width 254 height 18
type input "C:\fakepath\Spicy Prawn Mac and Cheese v1.jpg"
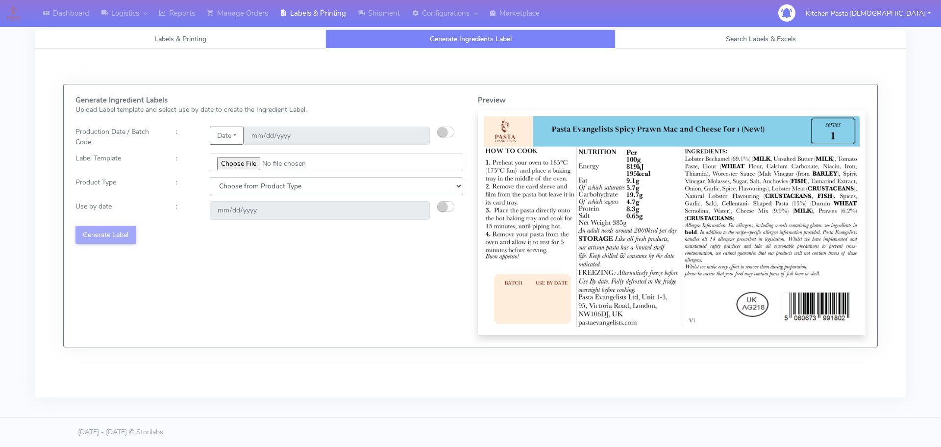
click at [250, 188] on select "Choose from Product Type ECOM ERETAIL CIRCULAR CIRC_DESERTS LASAGNE" at bounding box center [337, 186] width 254 height 18
select select "4"
click at [210, 177] on select "Choose from Product Type ECOM ERETAIL CIRCULAR CIRC_DESERTS LASAGNE" at bounding box center [337, 186] width 254 height 18
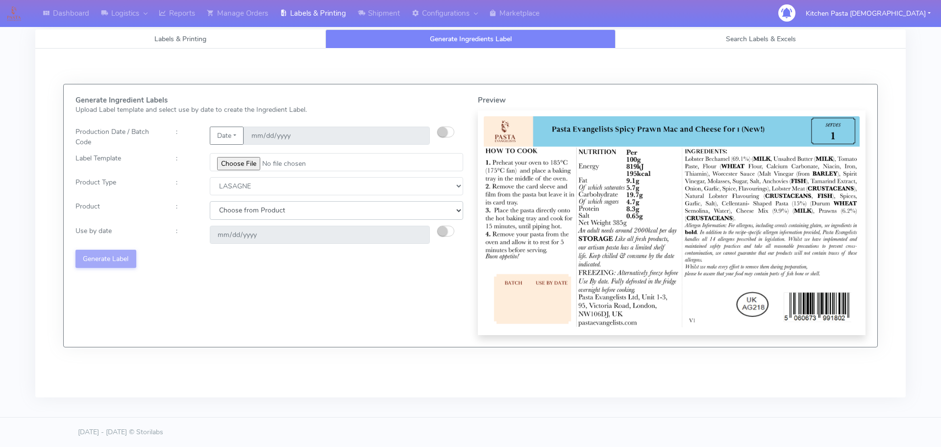
click at [250, 212] on select "Choose from Product LASAGNE" at bounding box center [337, 210] width 254 height 18
select select "0"
click at [210, 201] on select "Choose from Product LASAGNE" at bounding box center [337, 210] width 254 height 18
type input "2025-08-30"
click at [243, 136] on button "Date" at bounding box center [227, 136] width 34 height 18
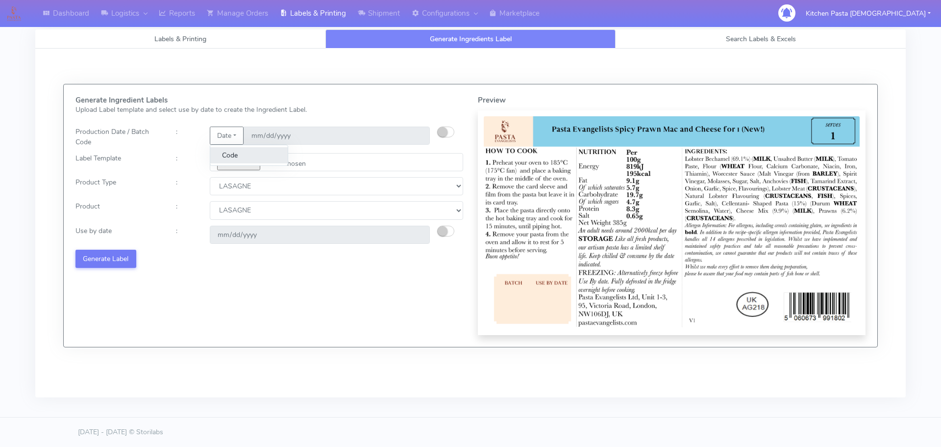
click at [237, 156] on link "Code" at bounding box center [248, 155] width 77 height 16
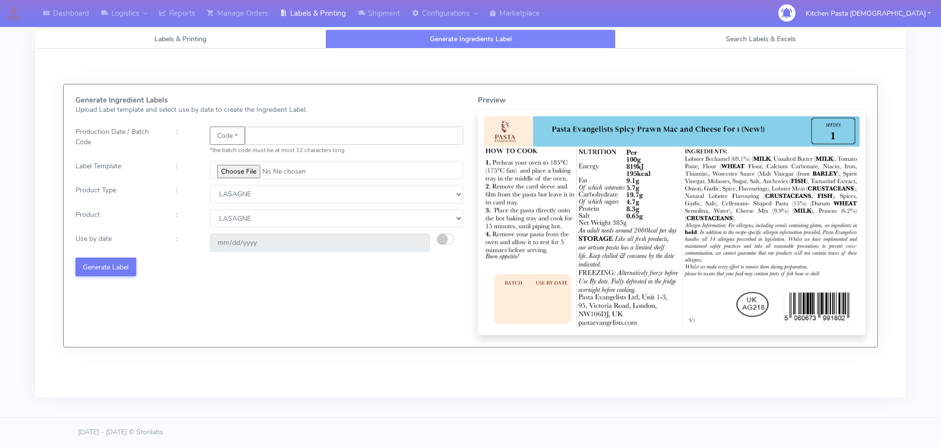
click at [303, 139] on input "text" at bounding box center [354, 136] width 218 height 18
type input "25223"
click at [447, 240] on small "button" at bounding box center [443, 239] width 10 height 10
click at [419, 244] on input "2025-08-30" at bounding box center [320, 242] width 220 height 18
type input "2025-08-29"
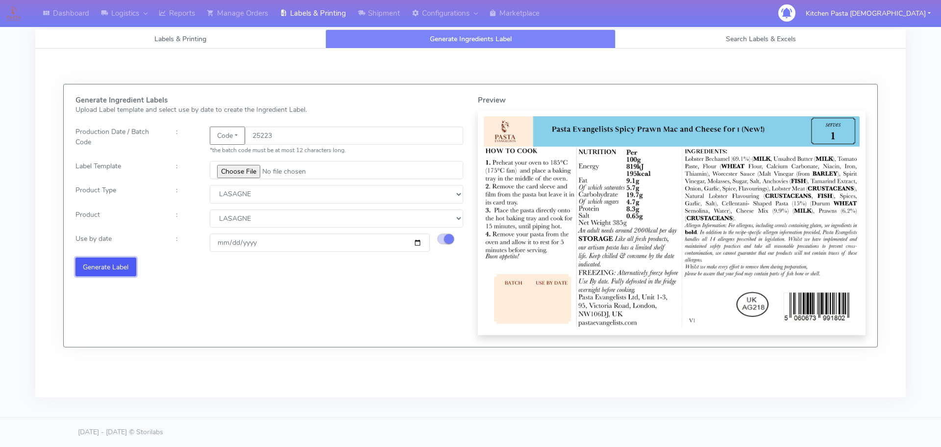
click at [119, 268] on button "Generate Label" at bounding box center [106, 266] width 61 height 18
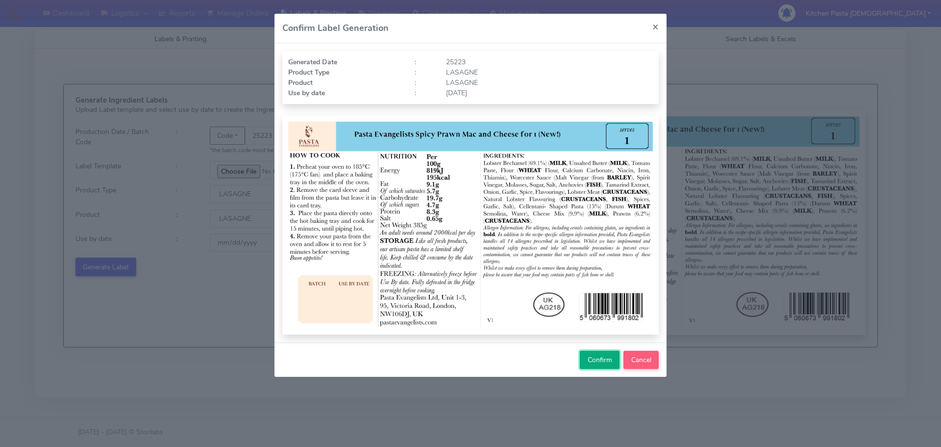
click at [598, 362] on span "Confirm" at bounding box center [600, 359] width 25 height 9
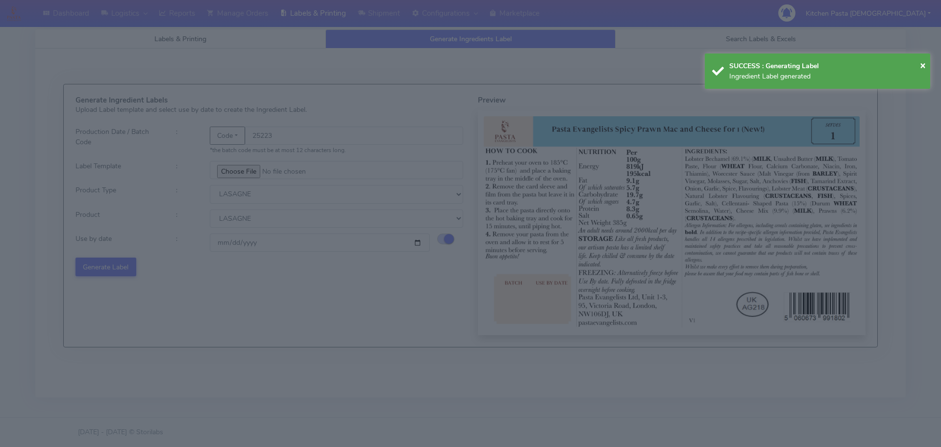
select select
